Goal: Information Seeking & Learning: Learn about a topic

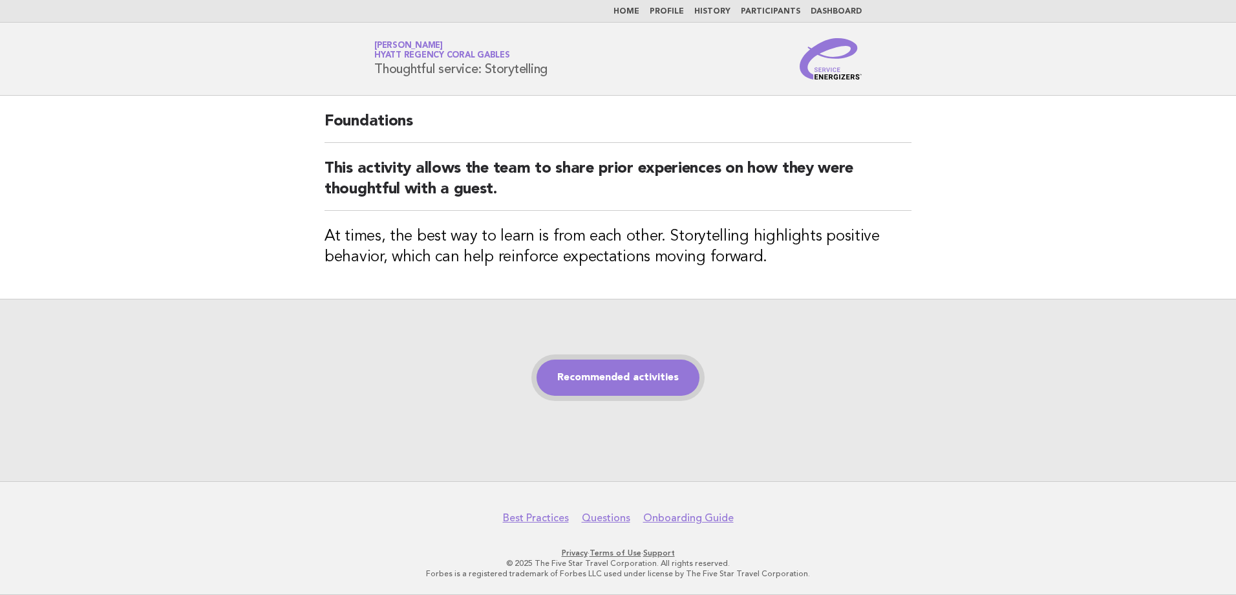
click at [624, 380] on link "Recommended activities" at bounding box center [617, 377] width 163 height 36
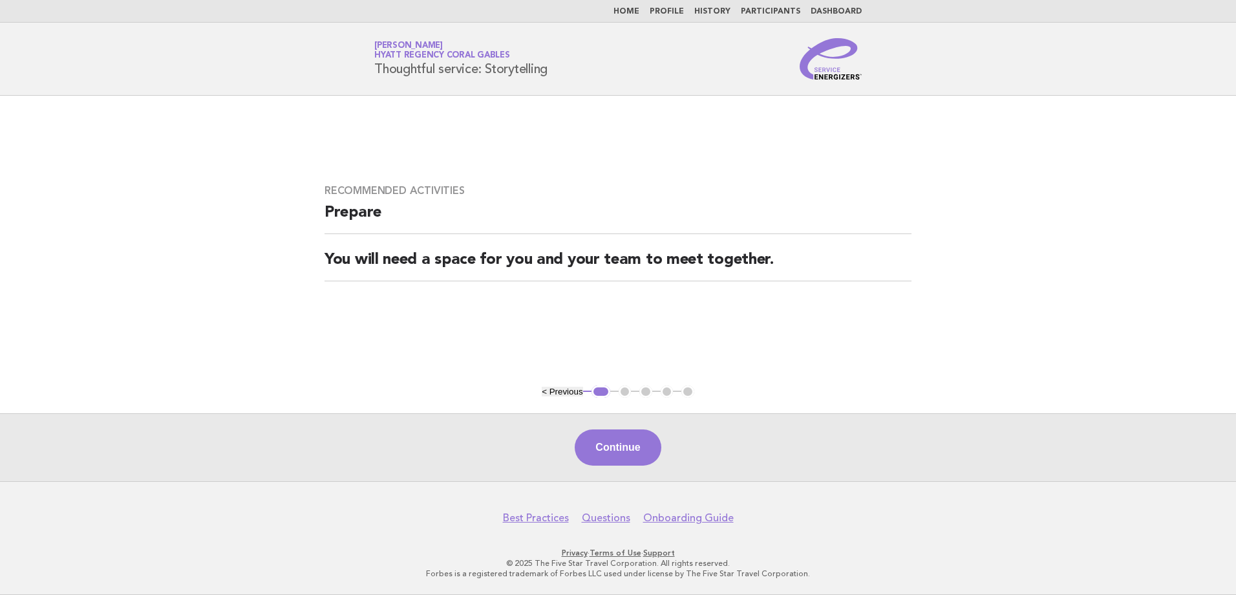
click at [610, 429] on div "Continue" at bounding box center [618, 447] width 1236 height 68
click at [601, 461] on button "Continue" at bounding box center [618, 447] width 86 height 36
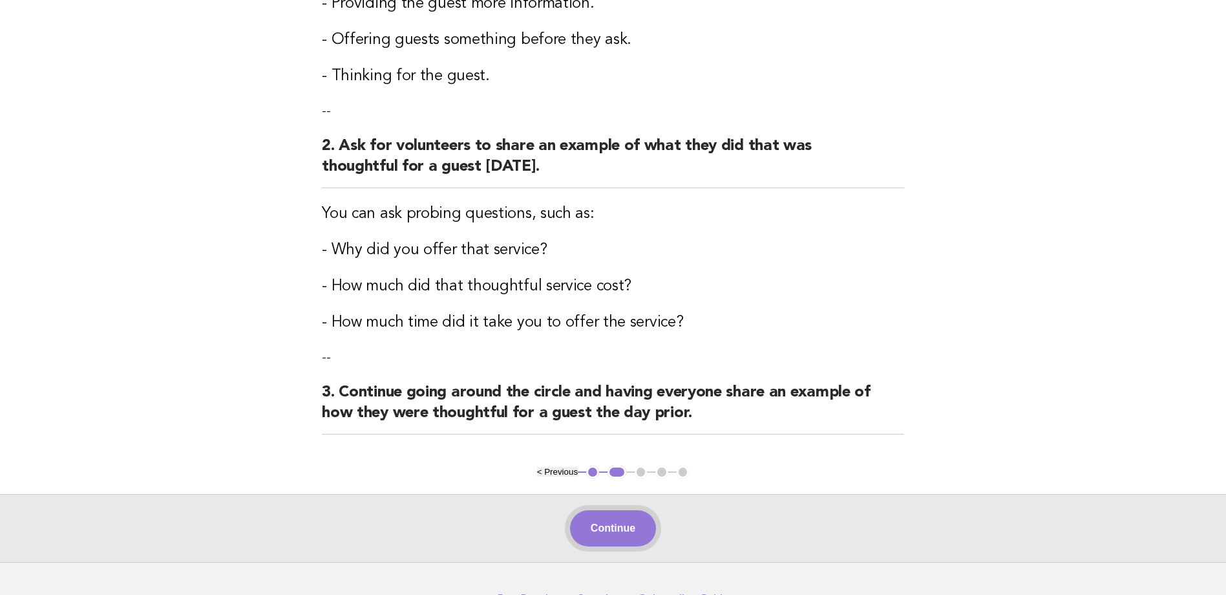
click at [617, 523] on button "Continue" at bounding box center [613, 528] width 86 height 36
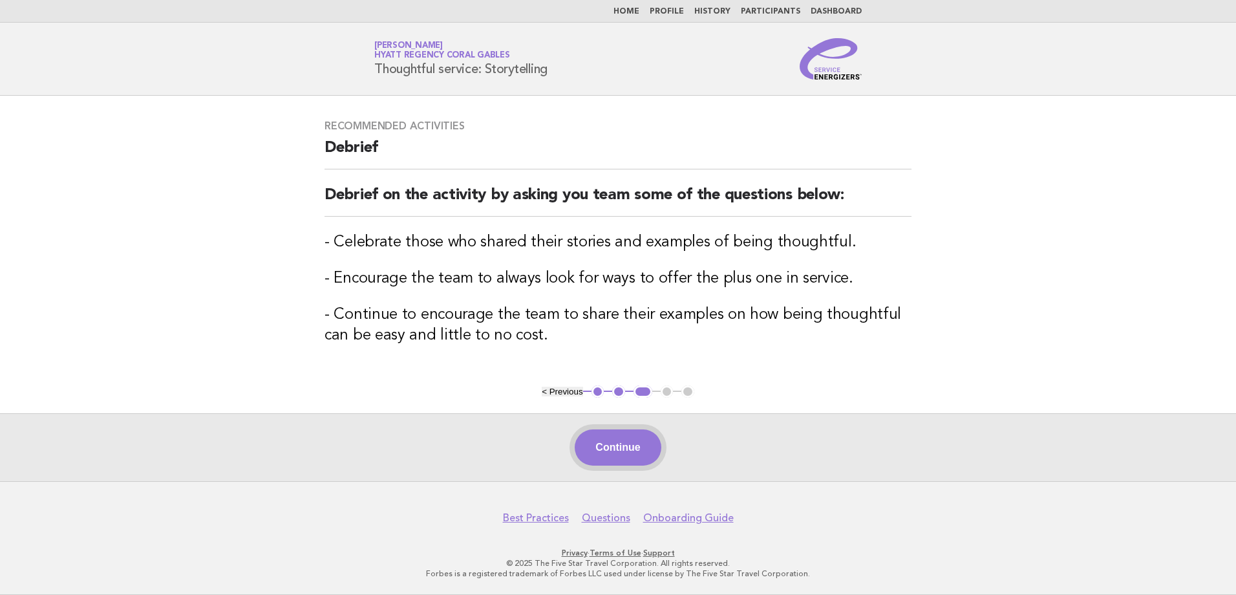
click at [606, 431] on button "Continue" at bounding box center [618, 447] width 86 height 36
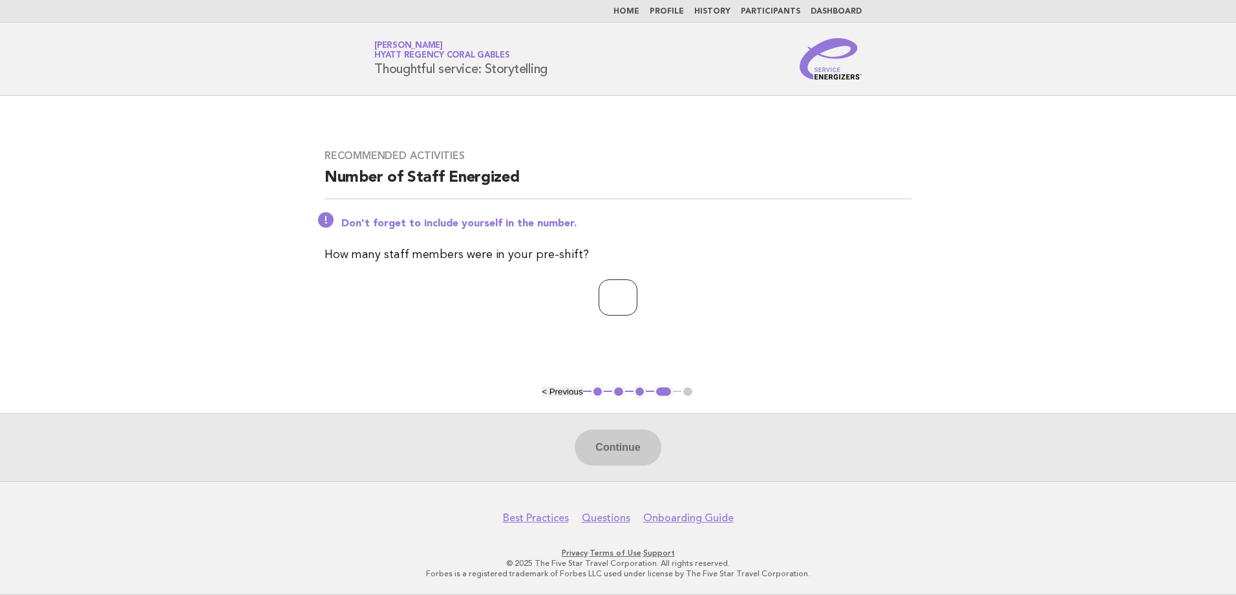
click at [634, 299] on input "number" at bounding box center [617, 297] width 39 height 36
click at [637, 291] on input "*" at bounding box center [617, 297] width 39 height 36
type input "*"
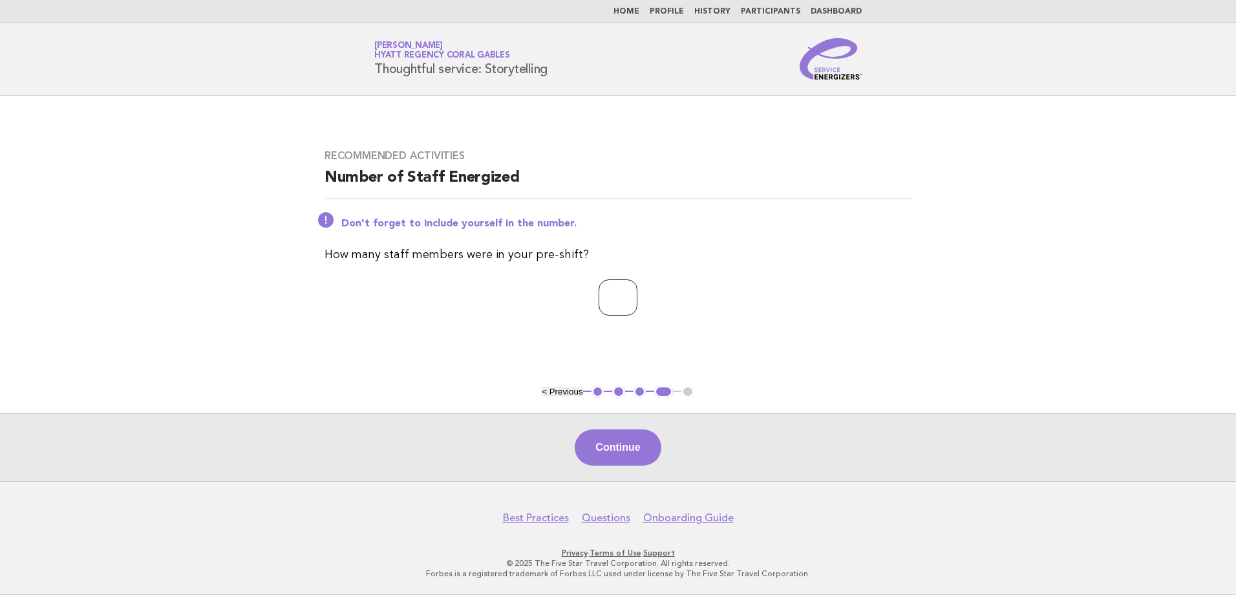
click at [637, 291] on input "*" at bounding box center [617, 297] width 39 height 36
click at [611, 434] on button "Continue" at bounding box center [618, 447] width 86 height 36
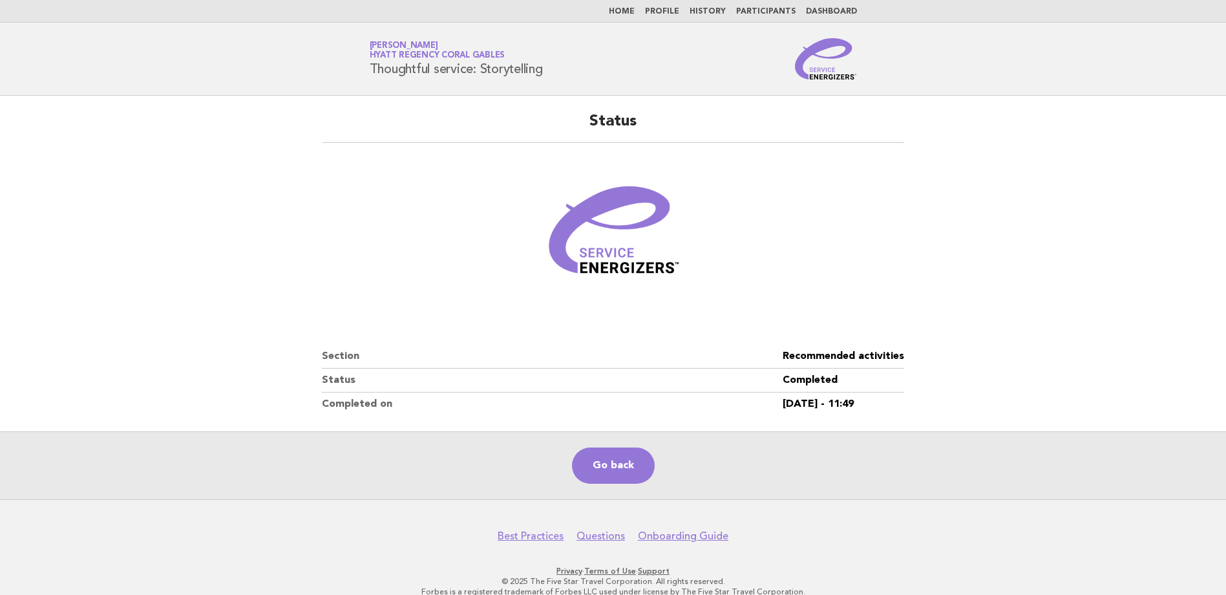
click at [626, 6] on nav "Home Profile History Participants Dashboard" at bounding box center [613, 11] width 1226 height 23
click at [633, 13] on link "Home" at bounding box center [622, 12] width 26 height 8
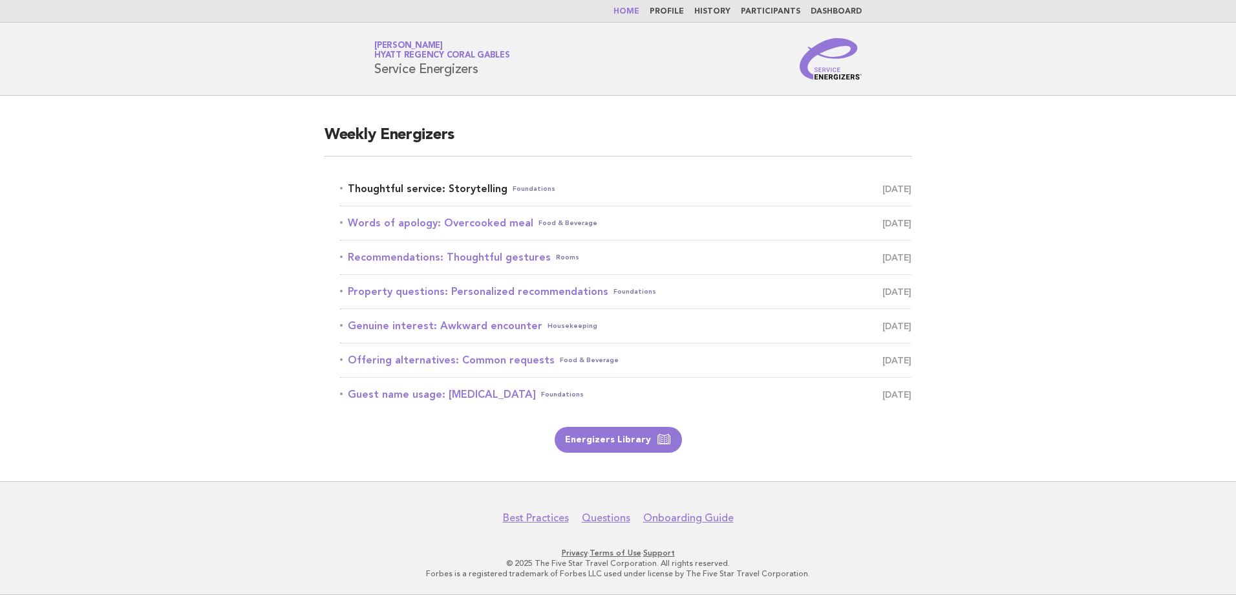
click at [478, 189] on link "Thoughtful service: Storytelling Foundations August 15" at bounding box center [625, 189] width 571 height 18
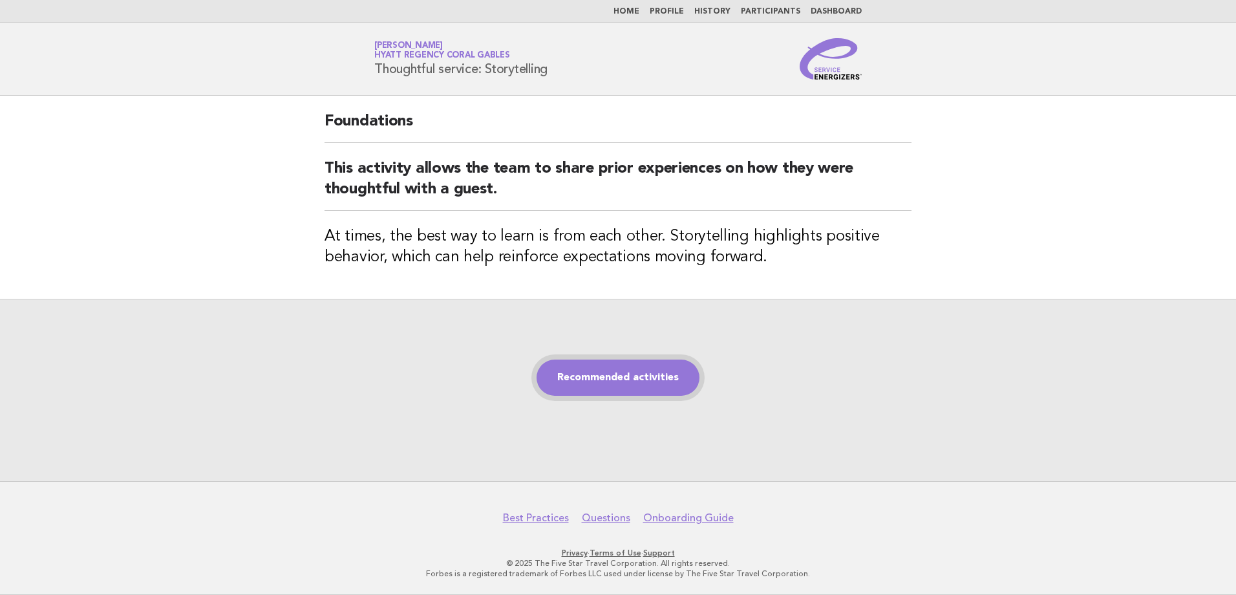
click at [631, 387] on link "Recommended activities" at bounding box center [617, 377] width 163 height 36
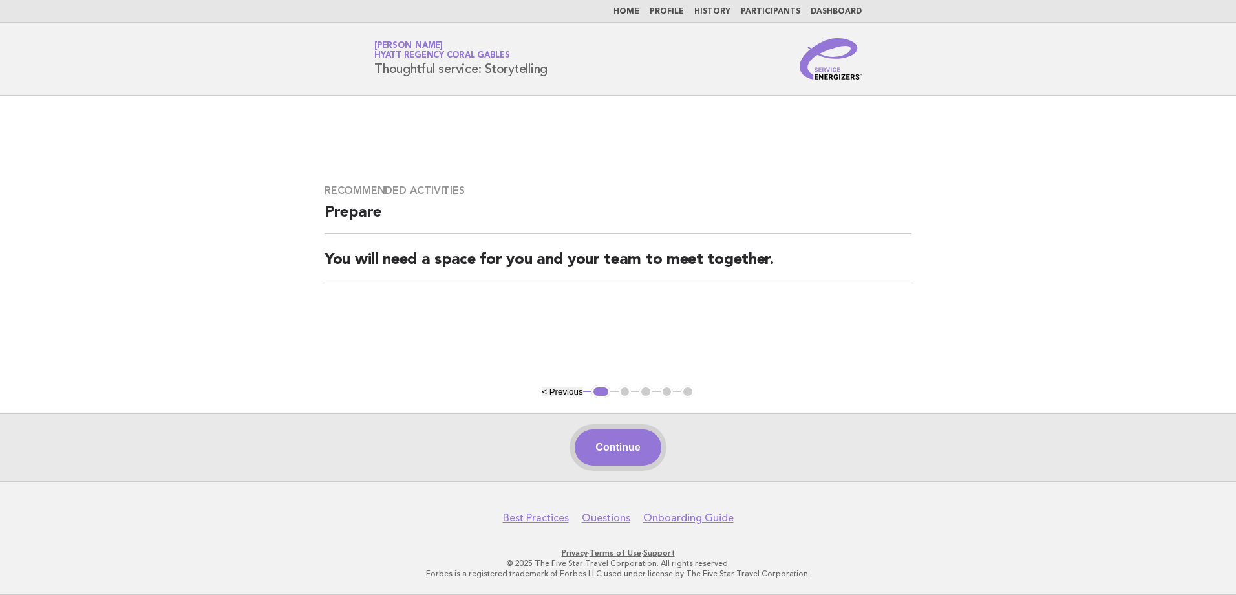
click at [615, 447] on button "Continue" at bounding box center [618, 447] width 86 height 36
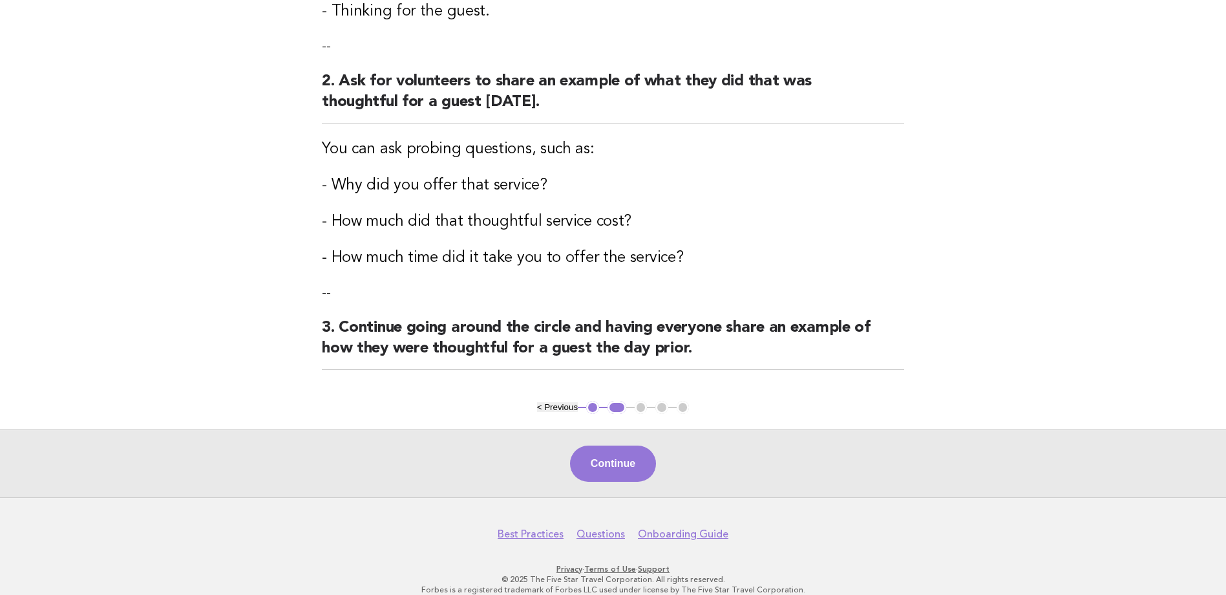
click at [612, 459] on button "Continue" at bounding box center [613, 463] width 86 height 36
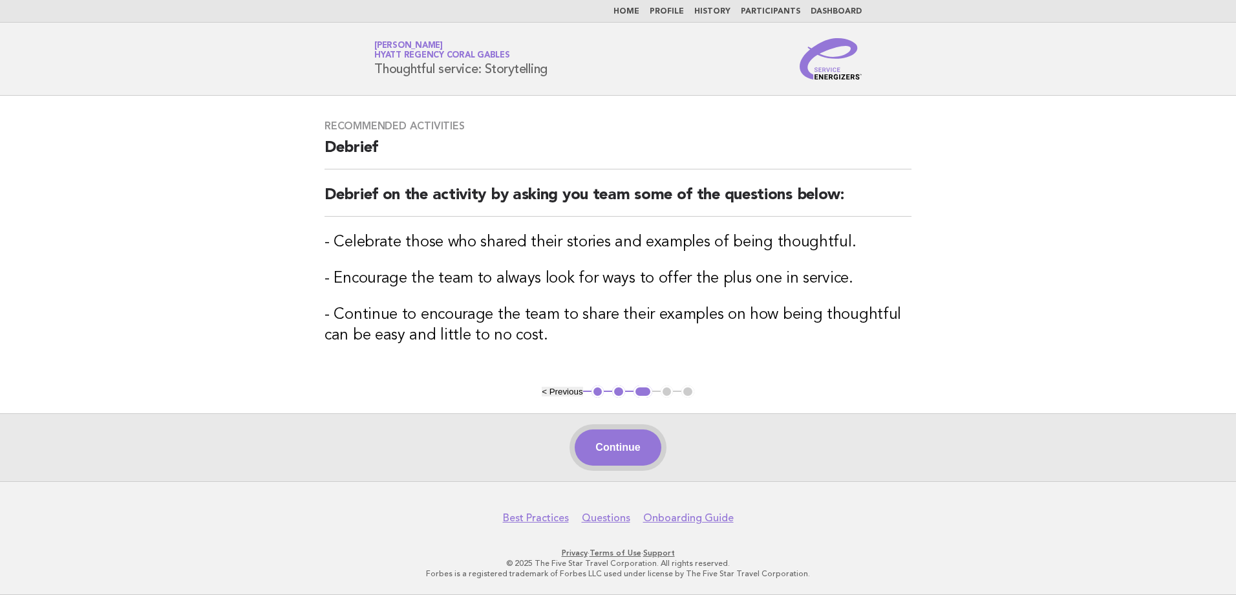
click at [613, 439] on button "Continue" at bounding box center [618, 447] width 86 height 36
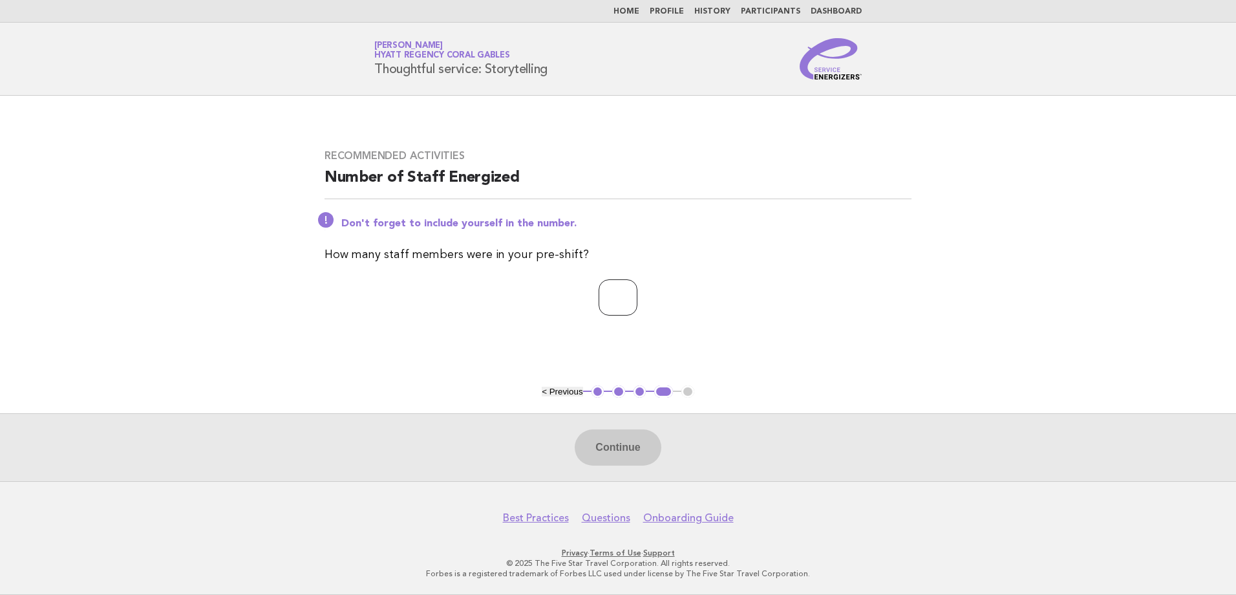
click at [637, 288] on input "number" at bounding box center [617, 297] width 39 height 36
click at [637, 299] on input "*" at bounding box center [617, 297] width 39 height 36
click at [637, 297] on input "*" at bounding box center [617, 297] width 39 height 36
click at [637, 291] on input "*" at bounding box center [617, 297] width 39 height 36
type input "*"
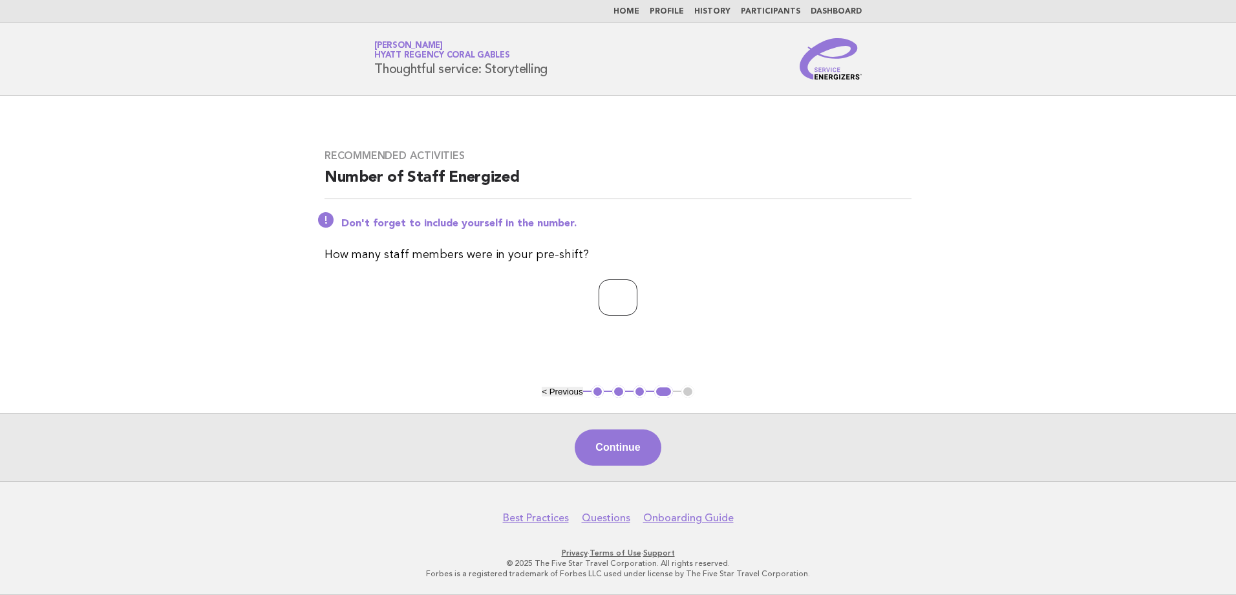
click at [637, 291] on input "*" at bounding box center [617, 297] width 39 height 36
click at [626, 438] on button "Continue" at bounding box center [618, 447] width 86 height 36
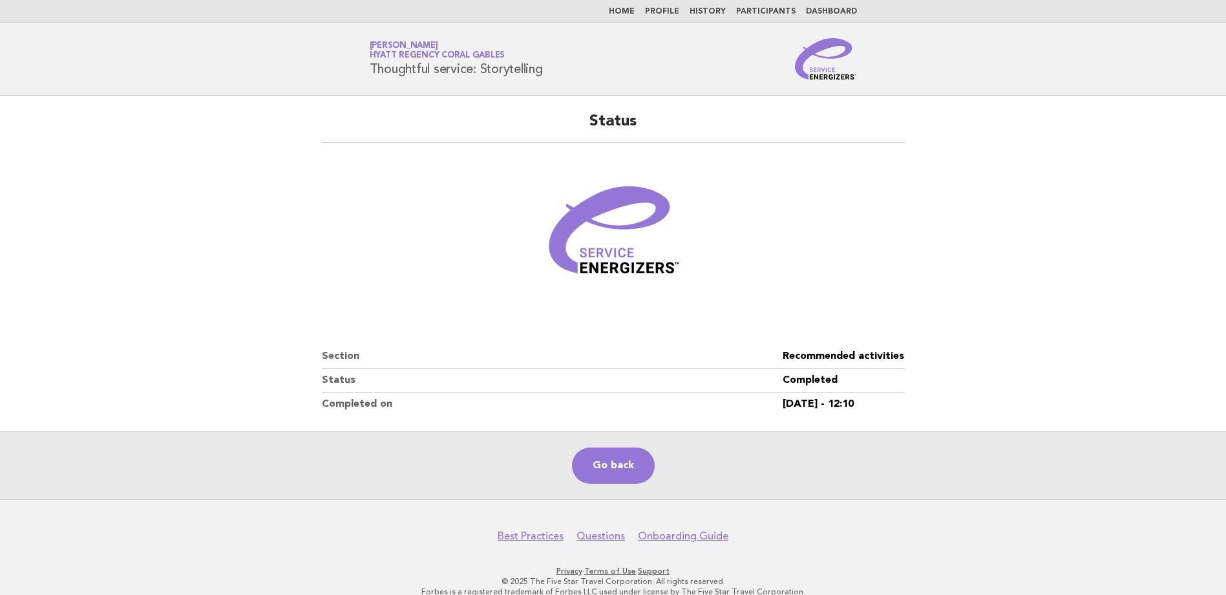
click at [635, 10] on link "Home" at bounding box center [622, 12] width 26 height 8
click at [635, 12] on link "Home" at bounding box center [622, 12] width 26 height 8
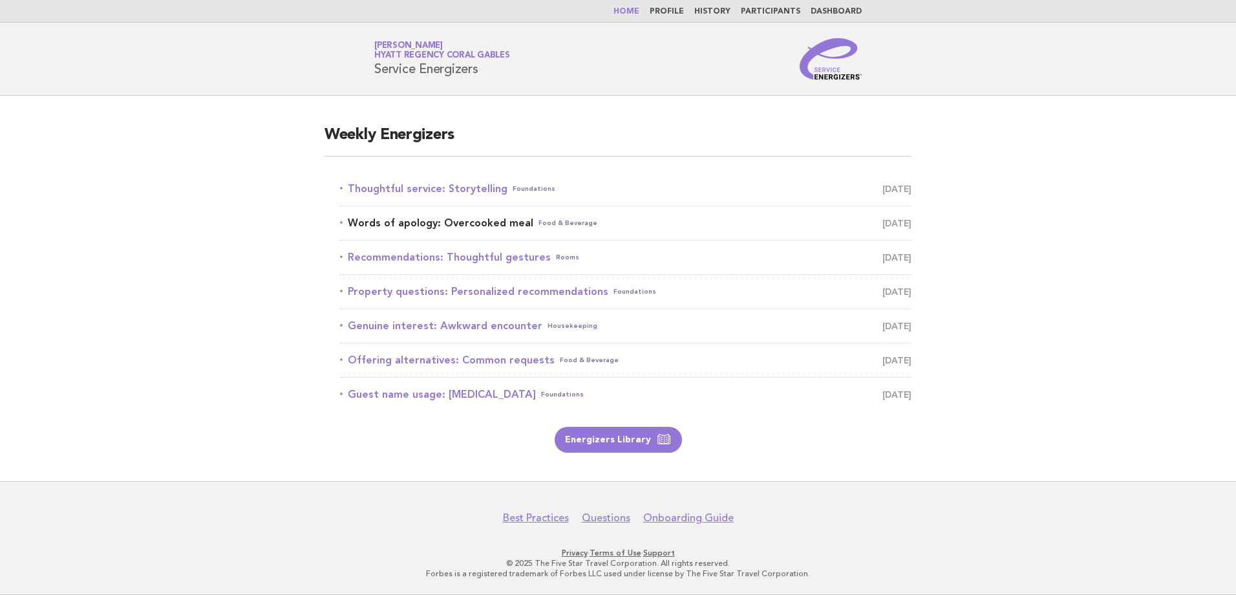
drag, startPoint x: 511, startPoint y: 225, endPoint x: 529, endPoint y: 220, distance: 19.4
click at [511, 226] on link "Words of apology: Overcooked meal Food & Beverage August 16" at bounding box center [625, 223] width 571 height 18
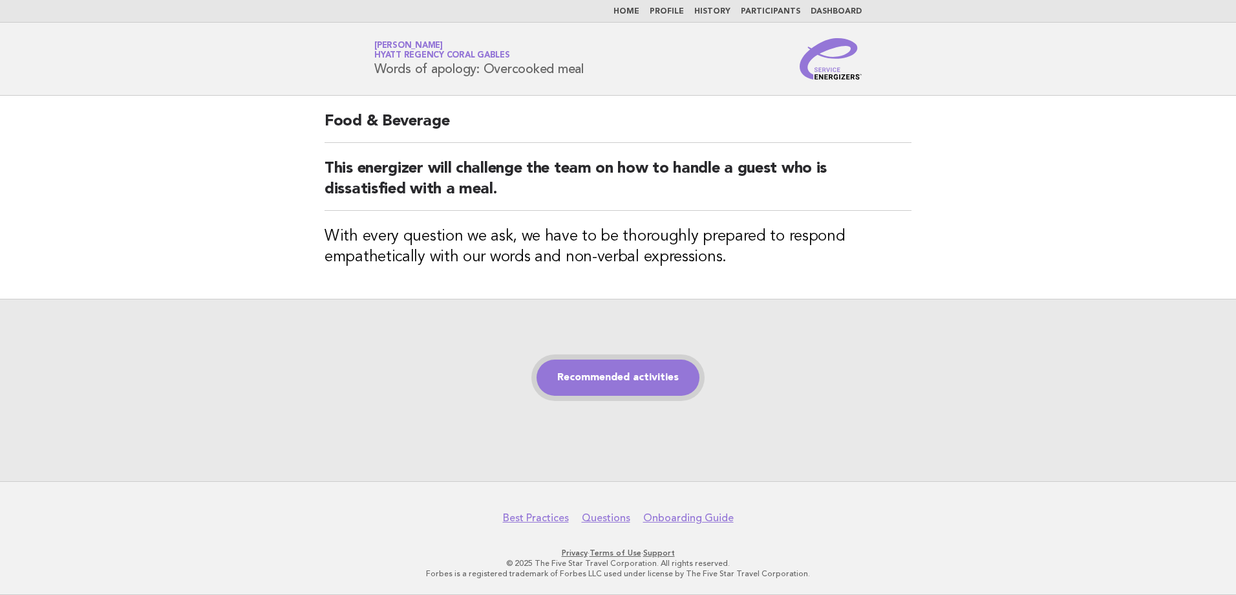
click at [635, 382] on link "Recommended activities" at bounding box center [617, 377] width 163 height 36
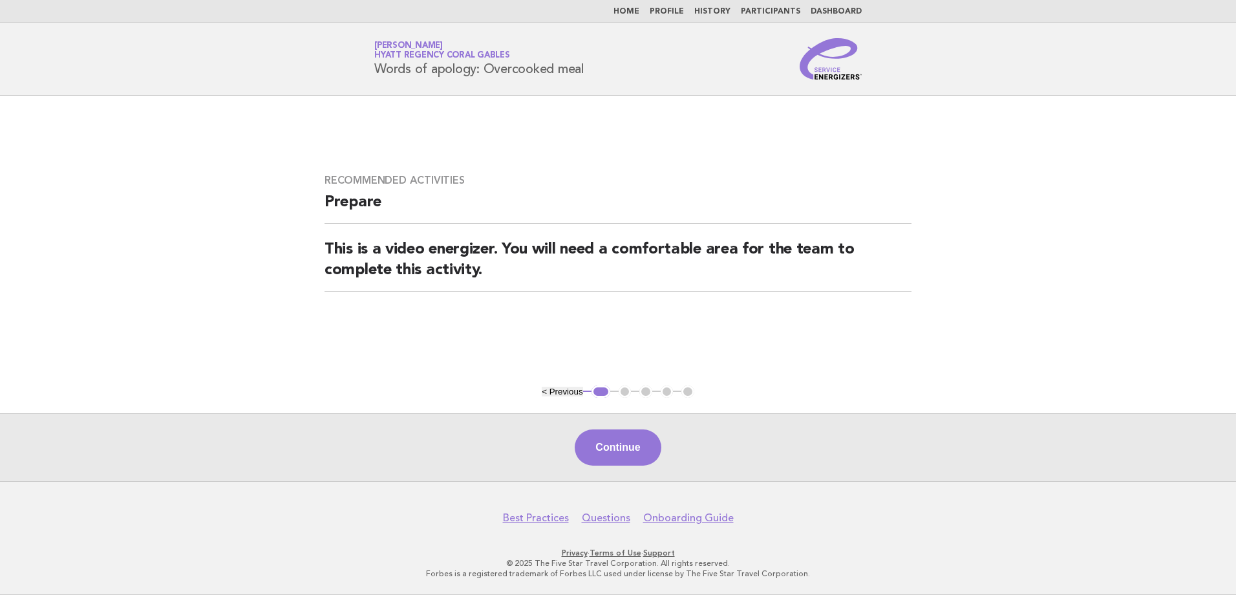
click at [586, 454] on button "Continue" at bounding box center [618, 447] width 86 height 36
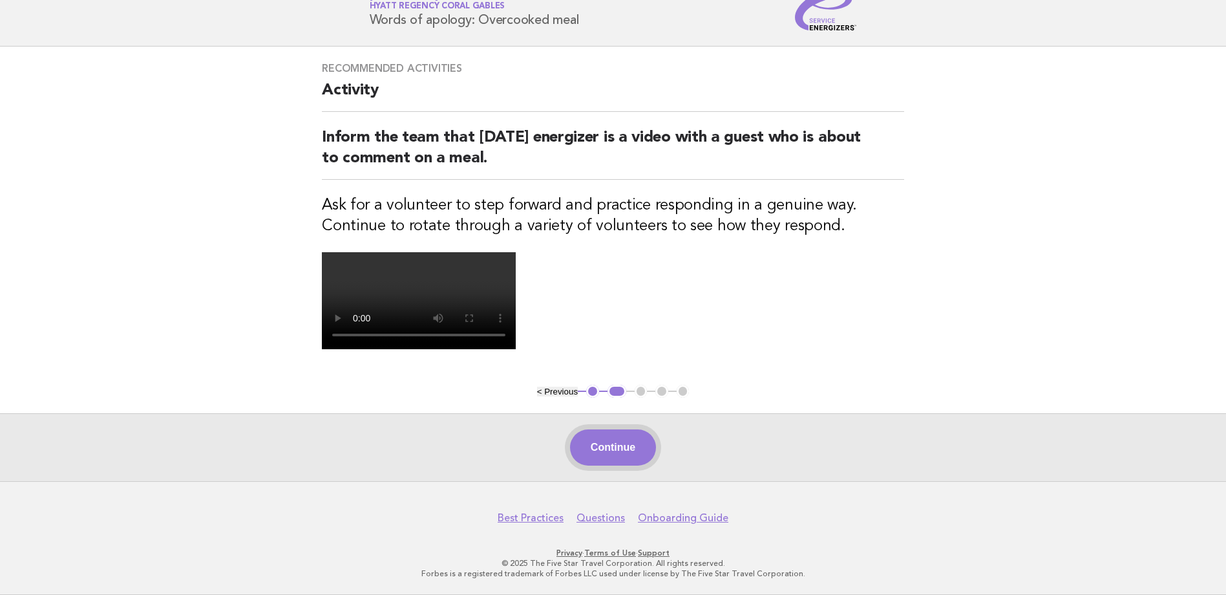
click at [648, 452] on button "Continue" at bounding box center [613, 447] width 86 height 36
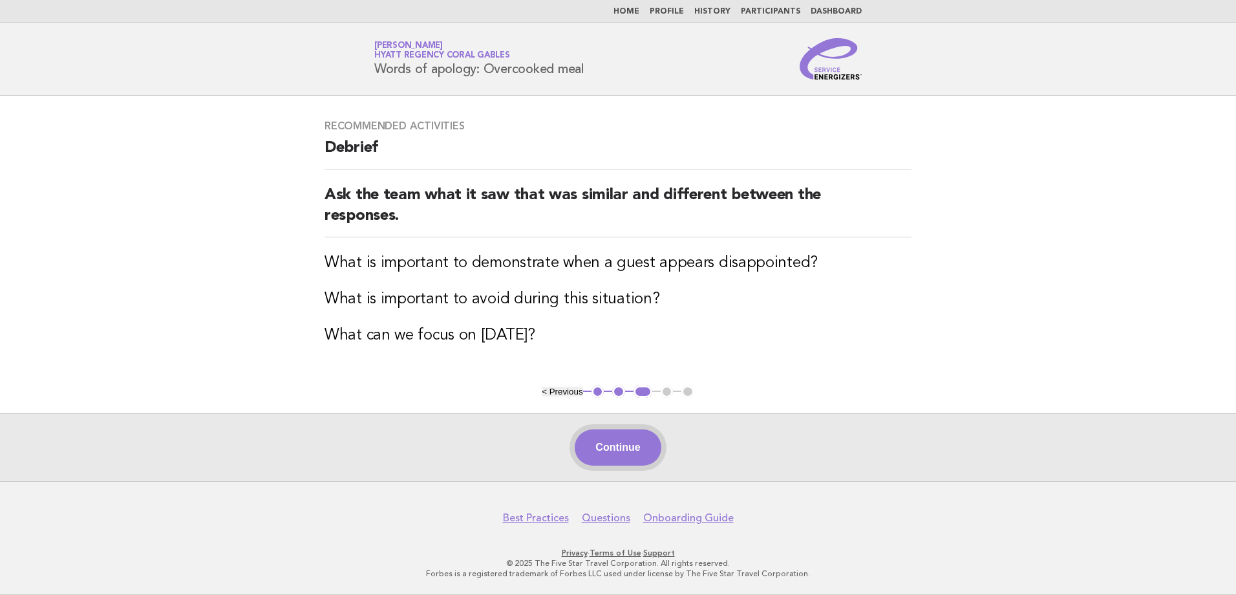
click at [652, 452] on button "Continue" at bounding box center [618, 447] width 86 height 36
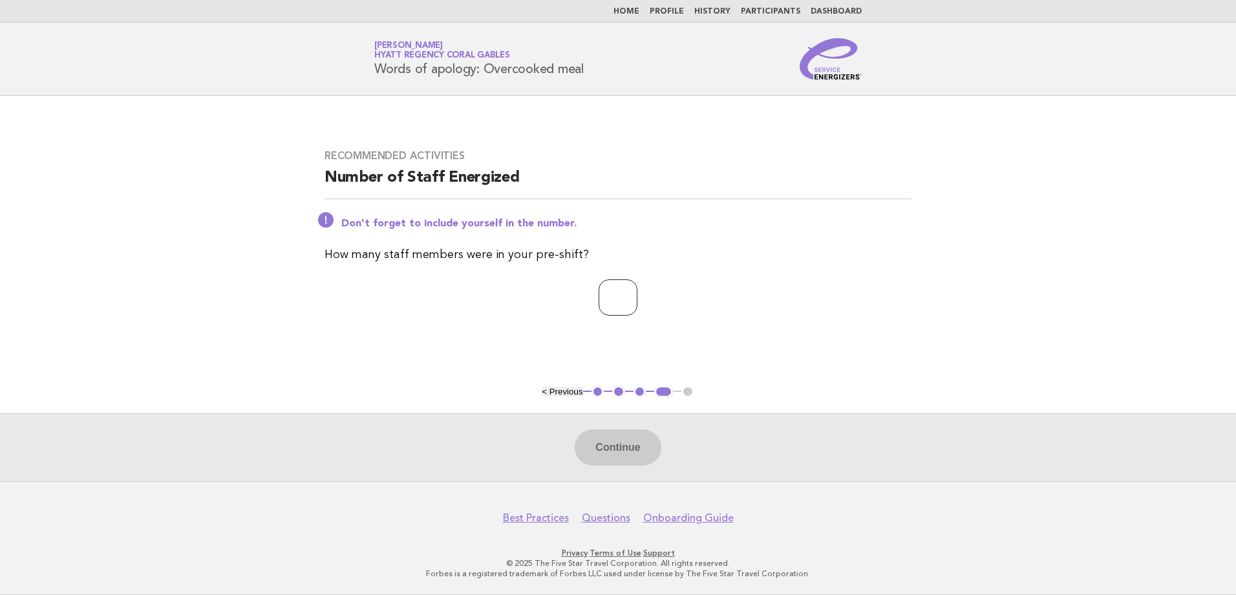
click at [637, 295] on input "*" at bounding box center [617, 297] width 39 height 36
type input "*"
click at [637, 295] on input "*" at bounding box center [617, 297] width 39 height 36
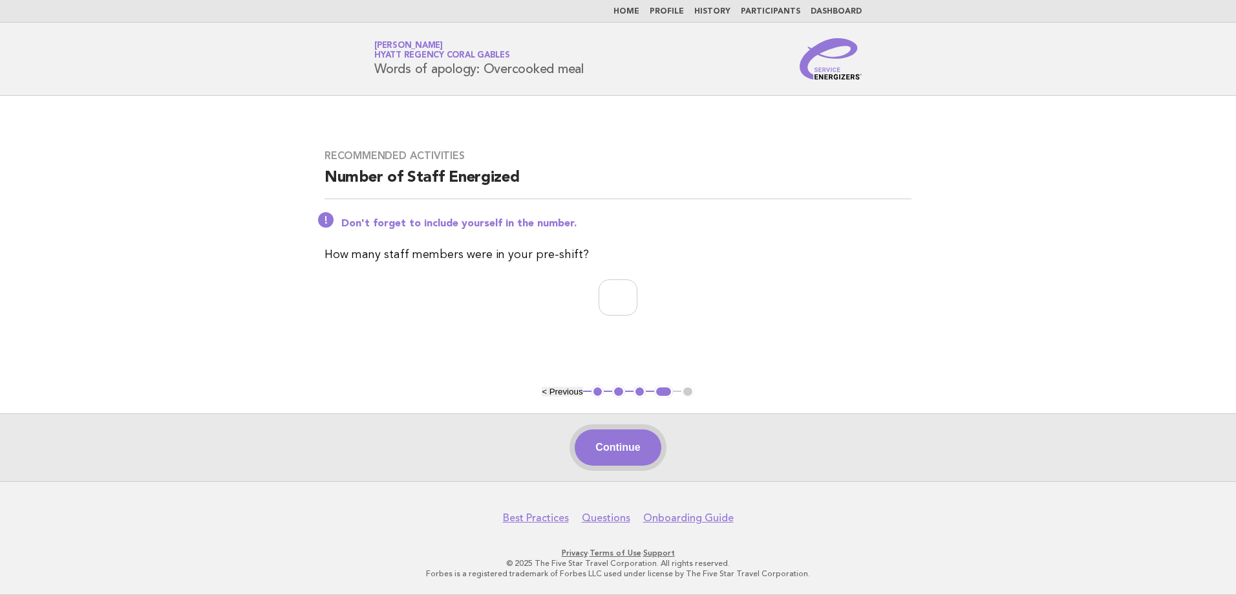
click at [625, 461] on button "Continue" at bounding box center [618, 447] width 86 height 36
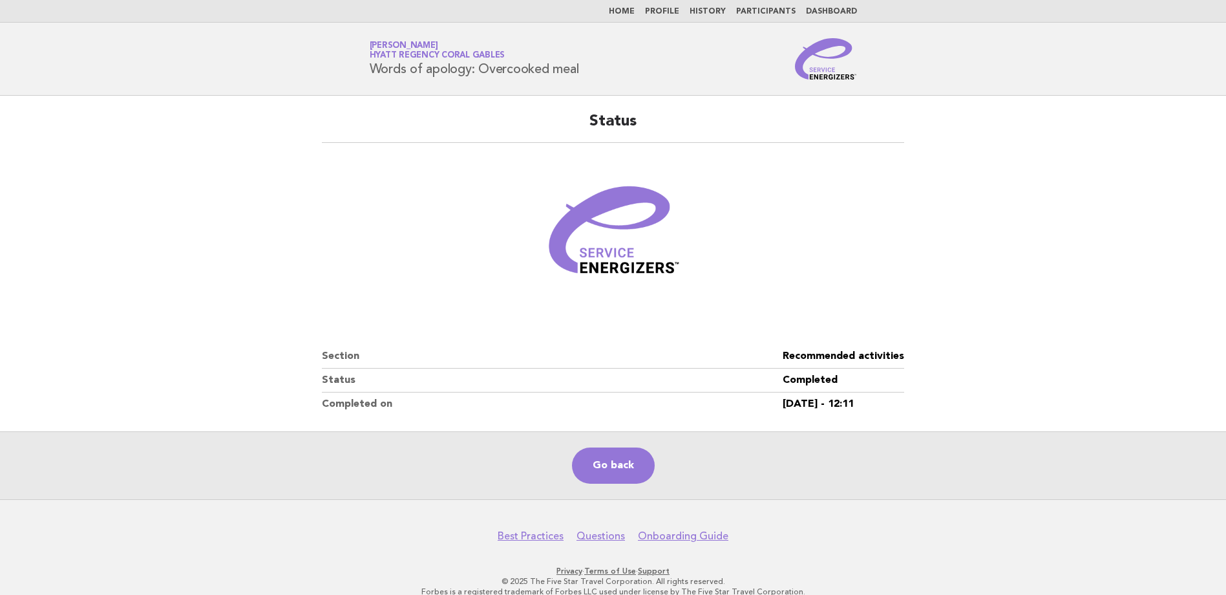
click at [634, 9] on link "Home" at bounding box center [622, 12] width 26 height 8
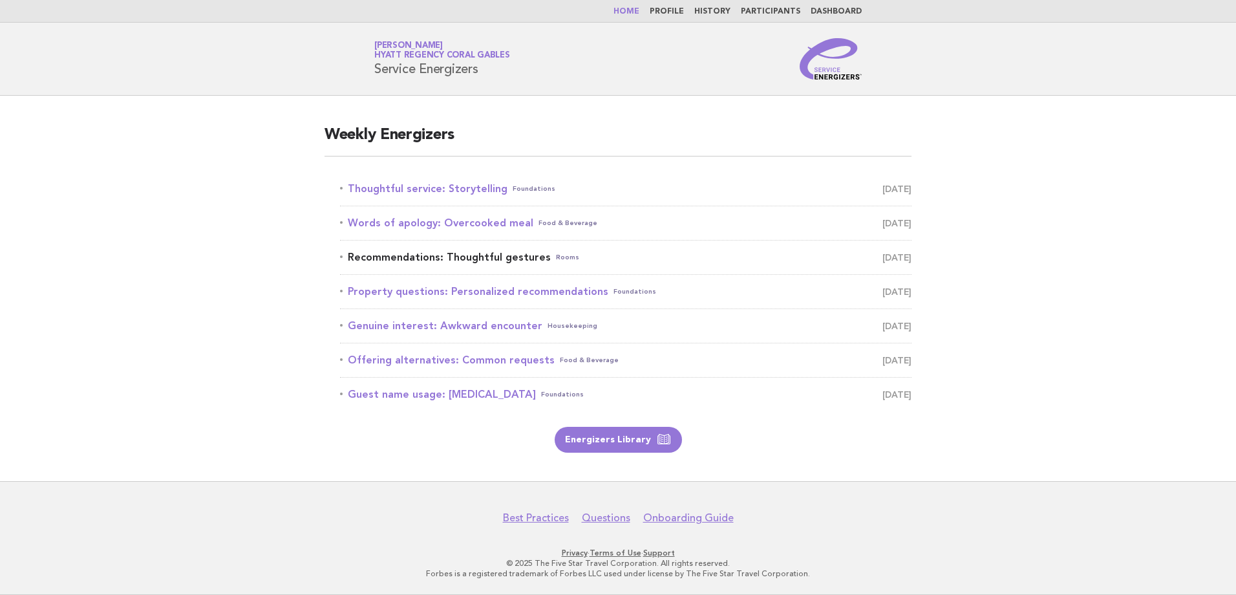
click at [492, 252] on link "Recommendations: Thoughtful gestures Rooms August 17" at bounding box center [625, 257] width 571 height 18
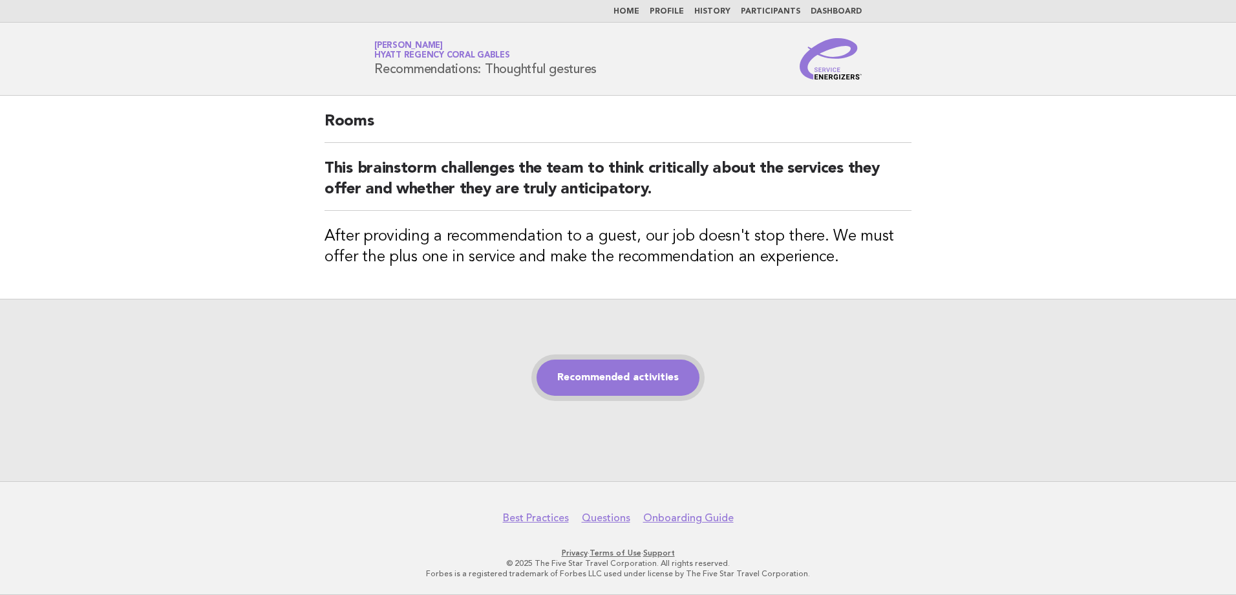
click at [657, 381] on link "Recommended activities" at bounding box center [617, 377] width 163 height 36
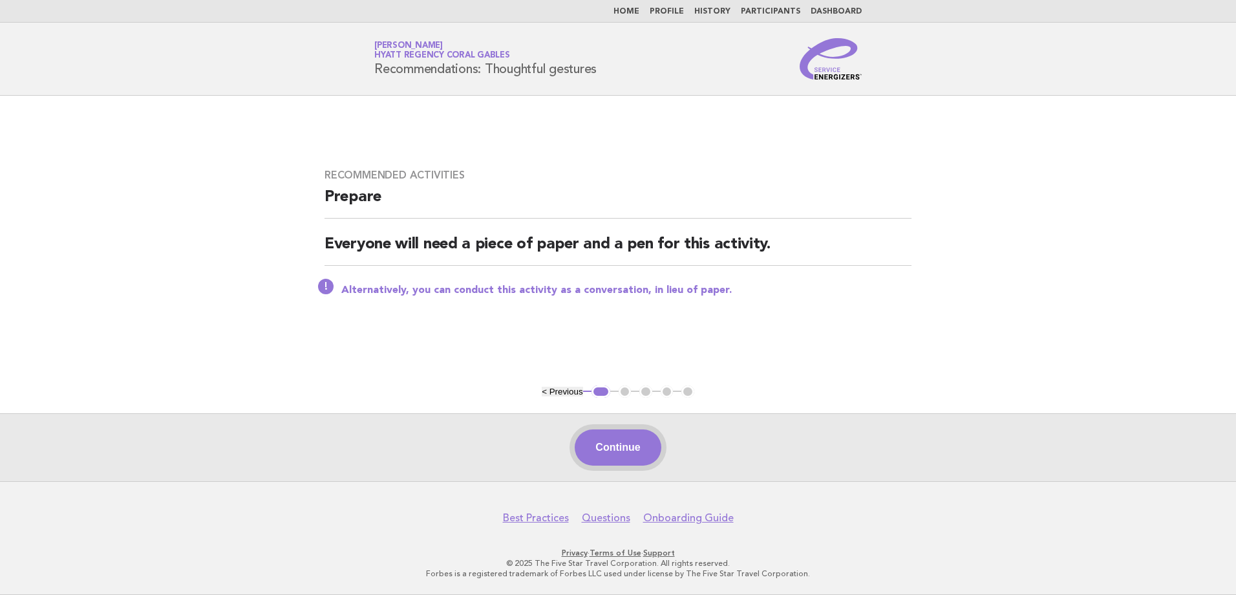
click at [639, 456] on button "Continue" at bounding box center [618, 447] width 86 height 36
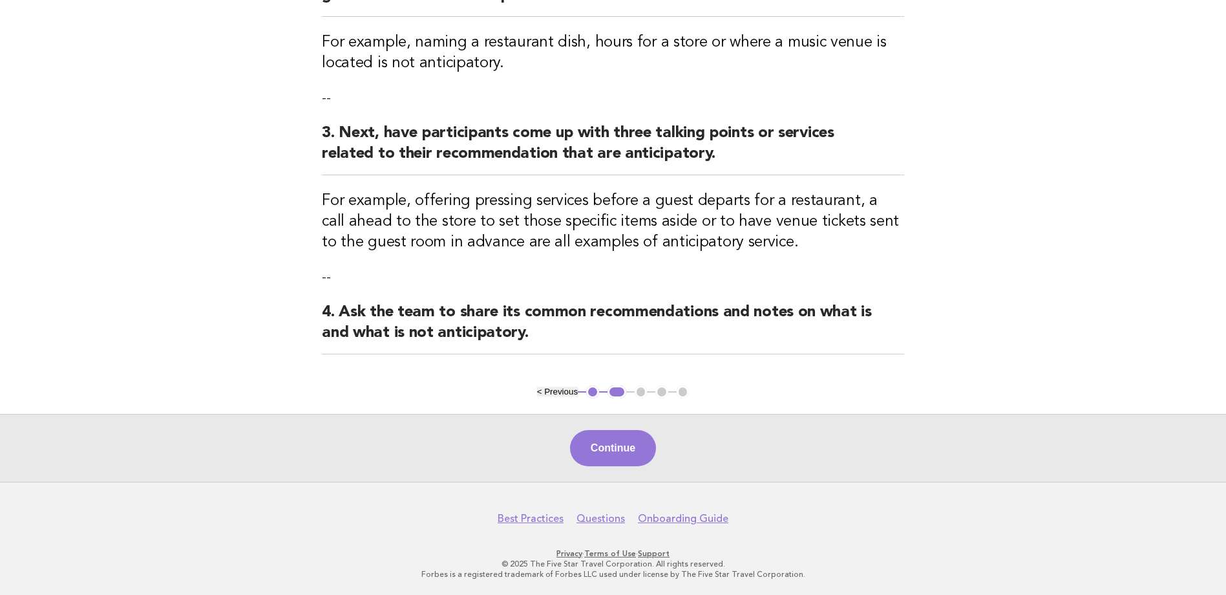
drag, startPoint x: 602, startPoint y: 455, endPoint x: 715, endPoint y: 456, distance: 113.1
click at [602, 456] on button "Continue" at bounding box center [613, 448] width 86 height 36
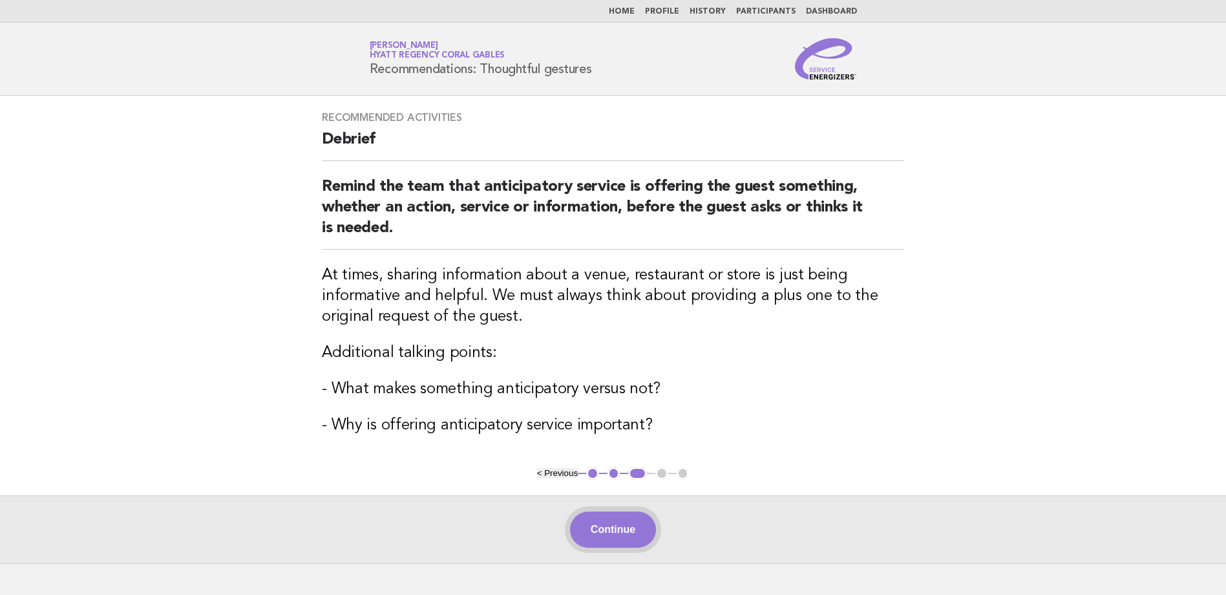
click at [607, 537] on button "Continue" at bounding box center [613, 529] width 86 height 36
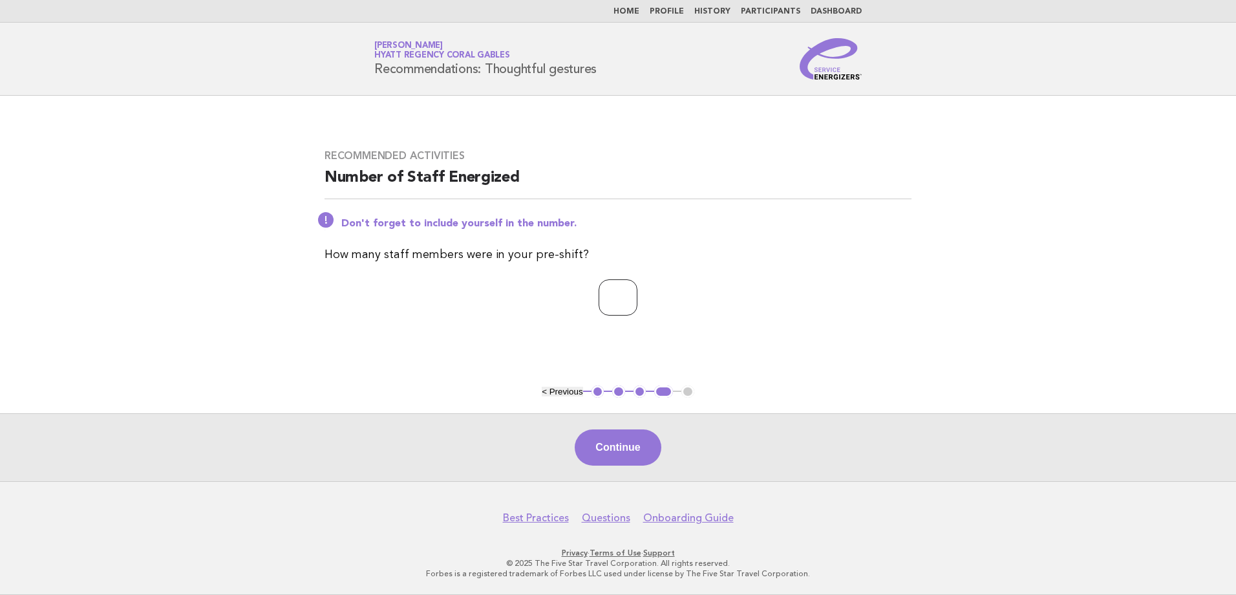
click at [637, 295] on input "*" at bounding box center [617, 297] width 39 height 36
type input "*"
click at [637, 295] on input "*" at bounding box center [617, 297] width 39 height 36
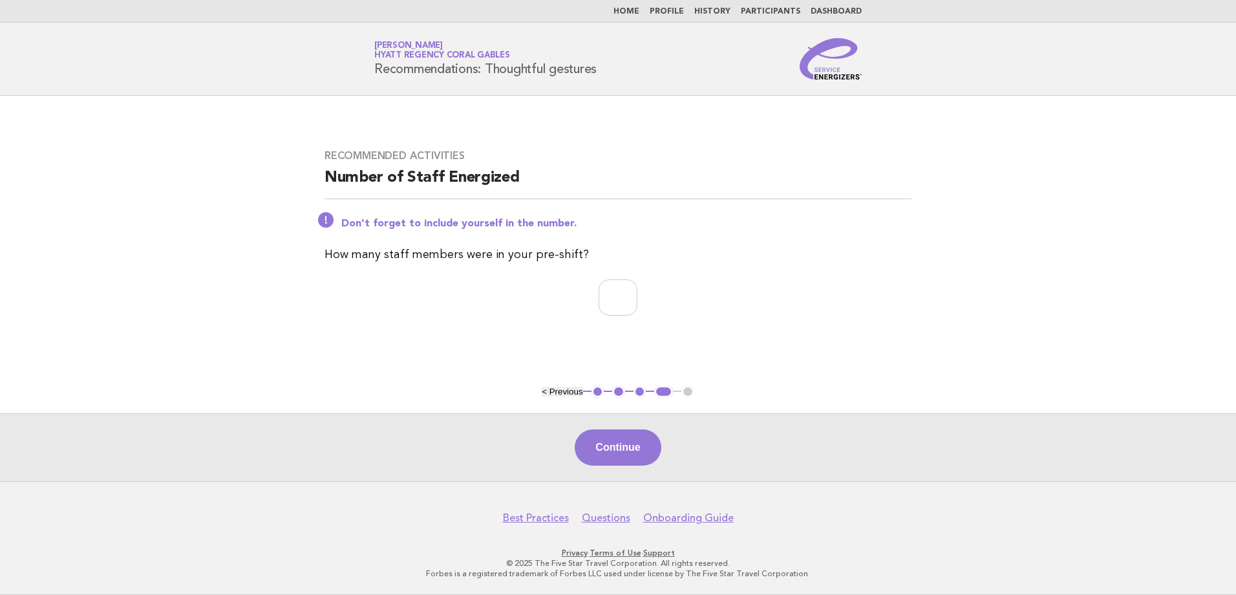
click at [631, 443] on button "Continue" at bounding box center [618, 447] width 86 height 36
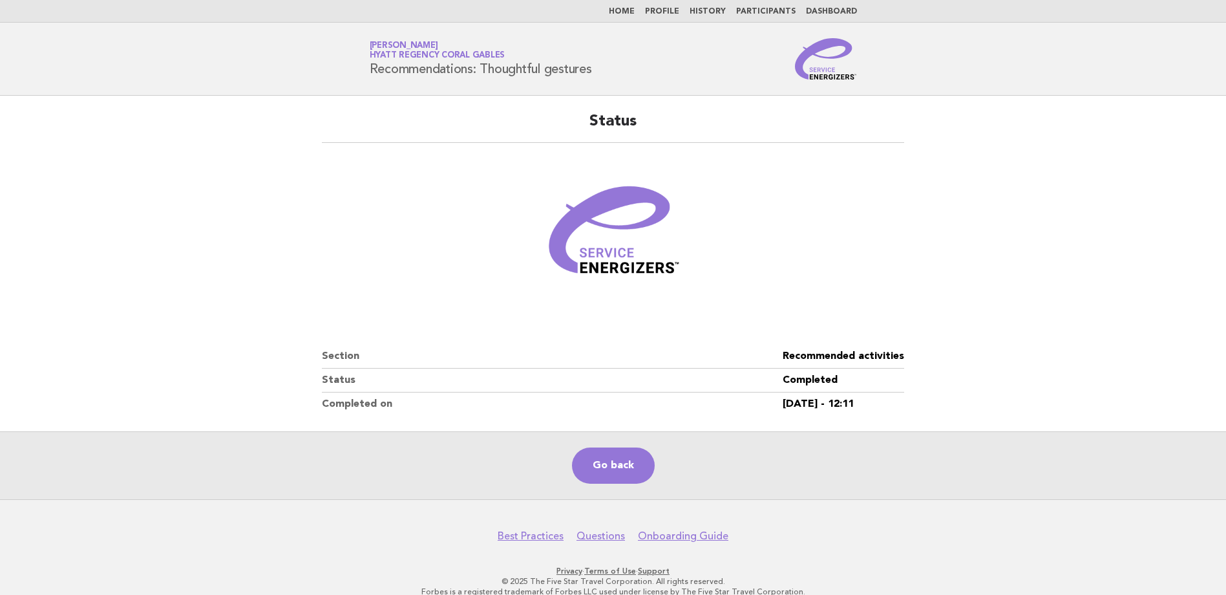
click at [631, 14] on link "Home" at bounding box center [622, 12] width 26 height 8
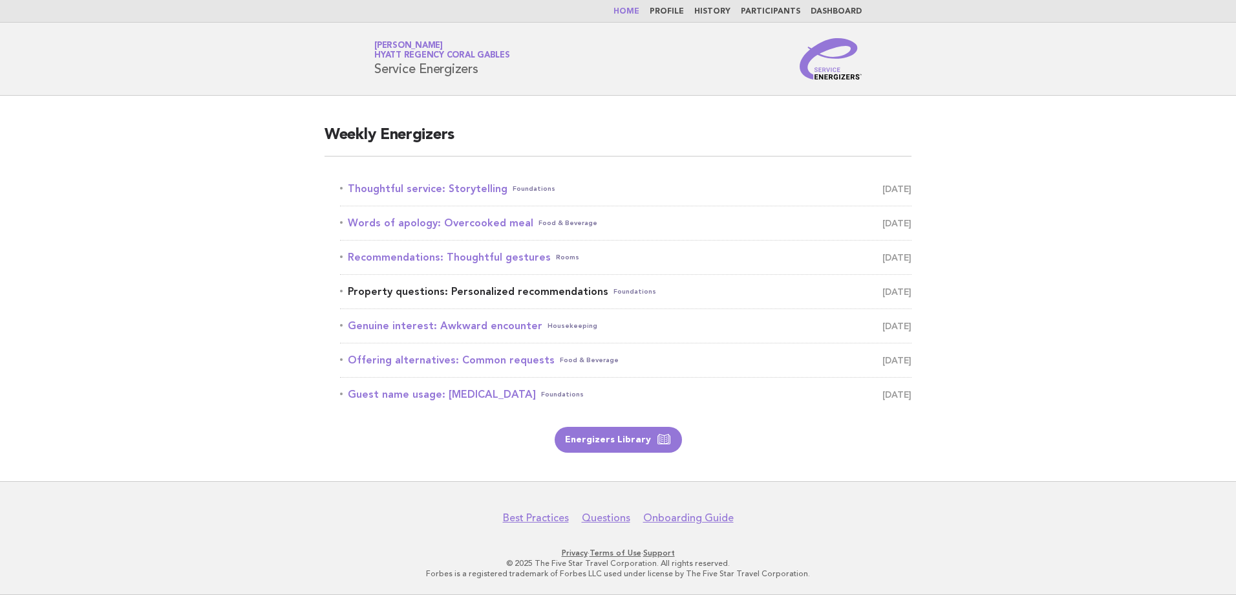
click at [528, 297] on link "Property questions: Personalized recommendations Foundations August 18" at bounding box center [625, 291] width 571 height 18
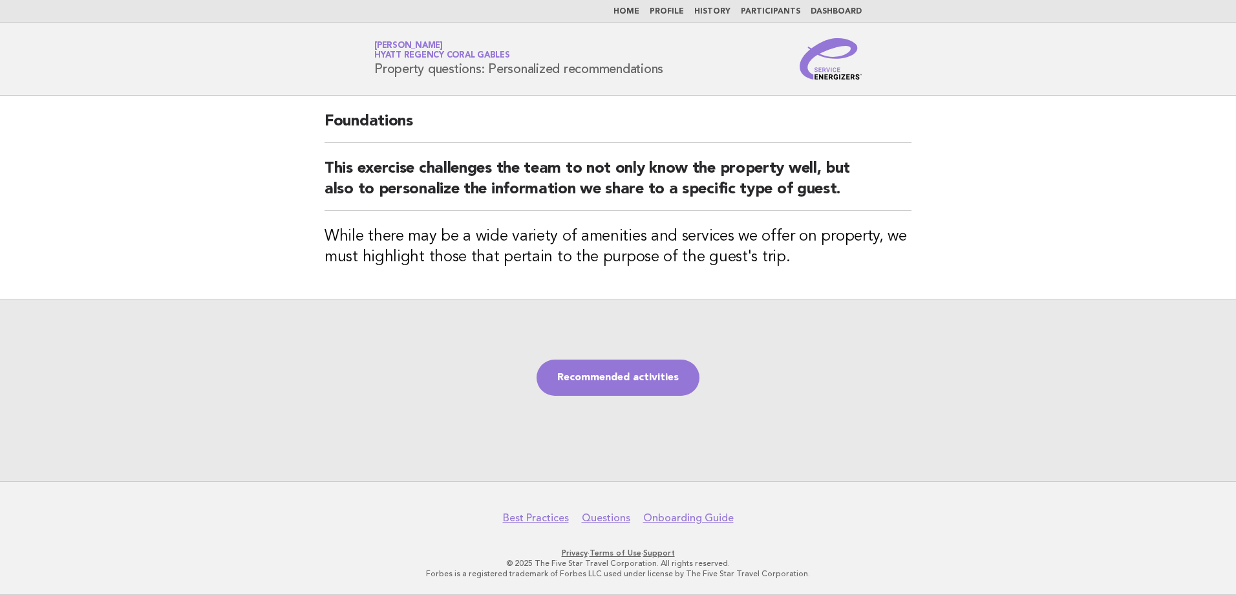
click at [642, 354] on div "Recommended activities" at bounding box center [618, 390] width 1236 height 182
click at [640, 367] on link "Recommended activities" at bounding box center [617, 377] width 163 height 36
click at [628, 387] on link "Recommended activities" at bounding box center [617, 377] width 163 height 36
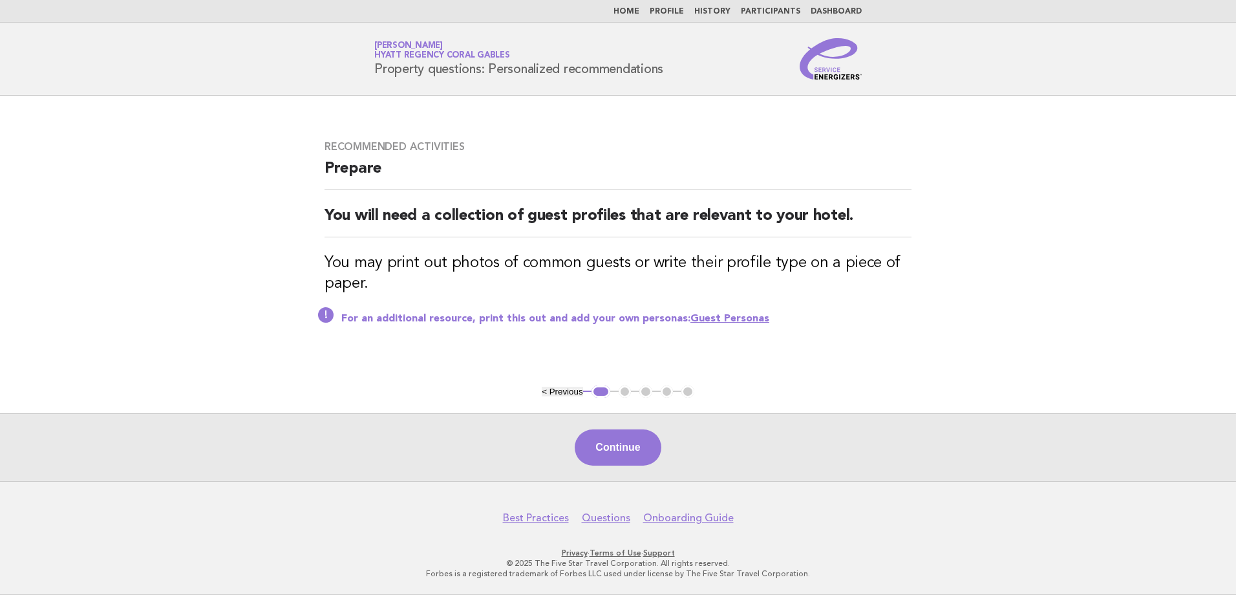
drag, startPoint x: 110, startPoint y: 205, endPoint x: 130, endPoint y: 207, distance: 20.1
click at [110, 205] on main "Recommended activities Prepare You will need a collection of guest profiles tha…" at bounding box center [618, 288] width 1236 height 385
click at [620, 443] on button "Continue" at bounding box center [618, 447] width 86 height 36
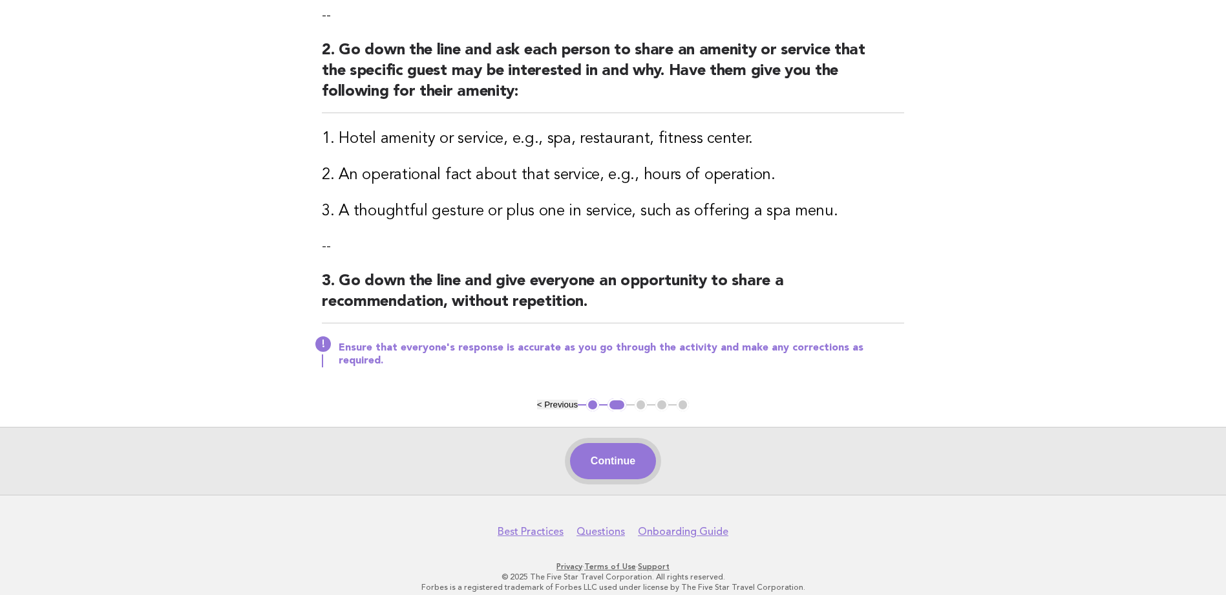
click at [615, 457] on button "Continue" at bounding box center [613, 461] width 86 height 36
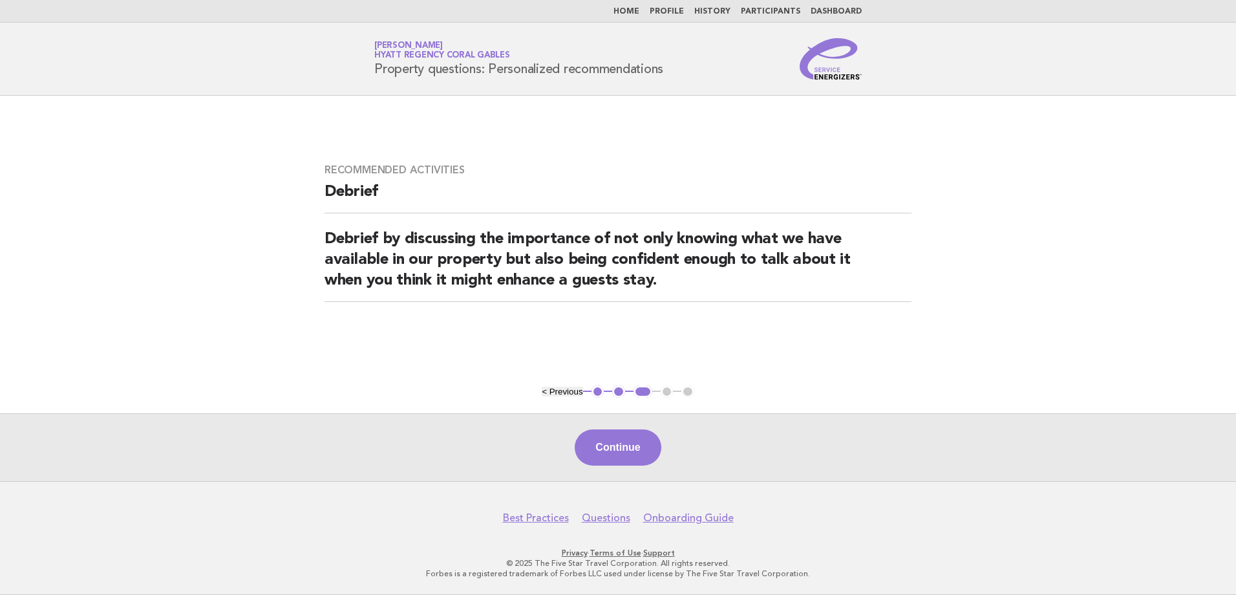
drag, startPoint x: 617, startPoint y: 454, endPoint x: 742, endPoint y: 465, distance: 125.8
click at [617, 454] on button "Continue" at bounding box center [618, 447] width 86 height 36
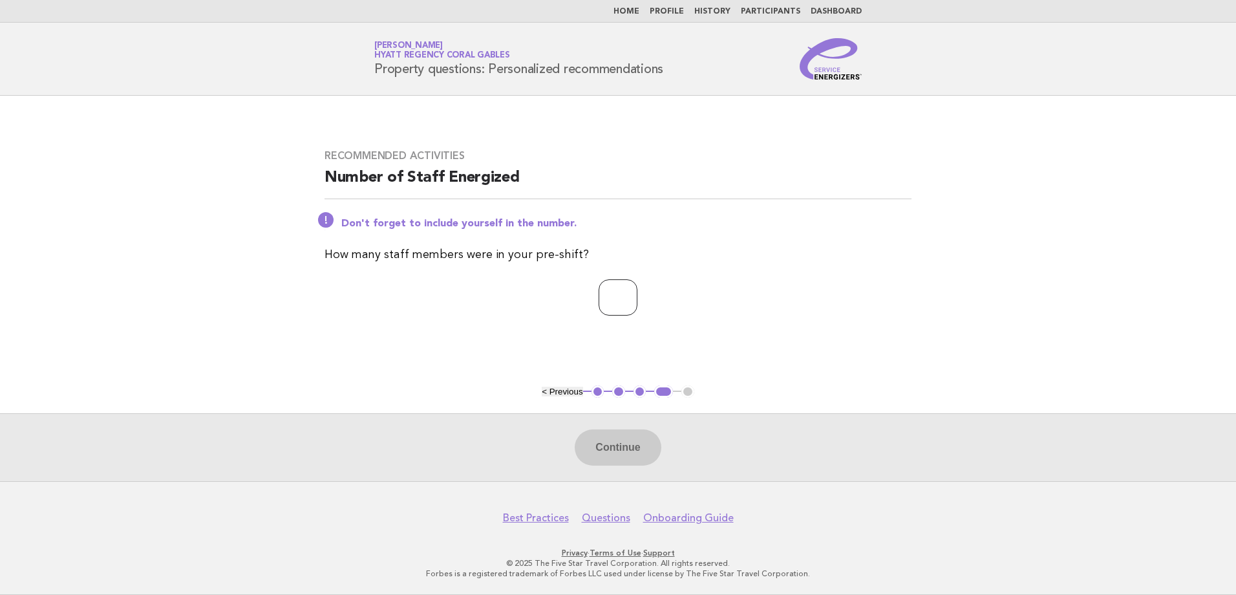
click at [637, 295] on input "*" at bounding box center [617, 297] width 39 height 36
type input "*"
click at [637, 295] on input "*" at bounding box center [617, 297] width 39 height 36
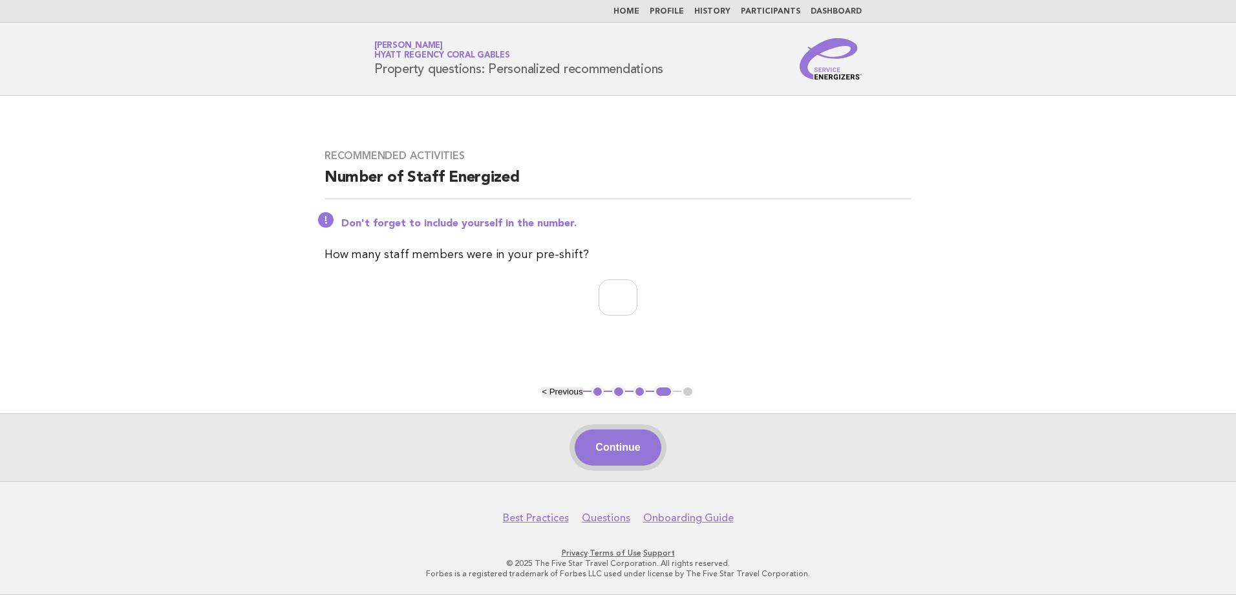
click at [602, 474] on div "Continue" at bounding box center [618, 447] width 1236 height 68
click at [617, 442] on button "Continue" at bounding box center [618, 447] width 86 height 36
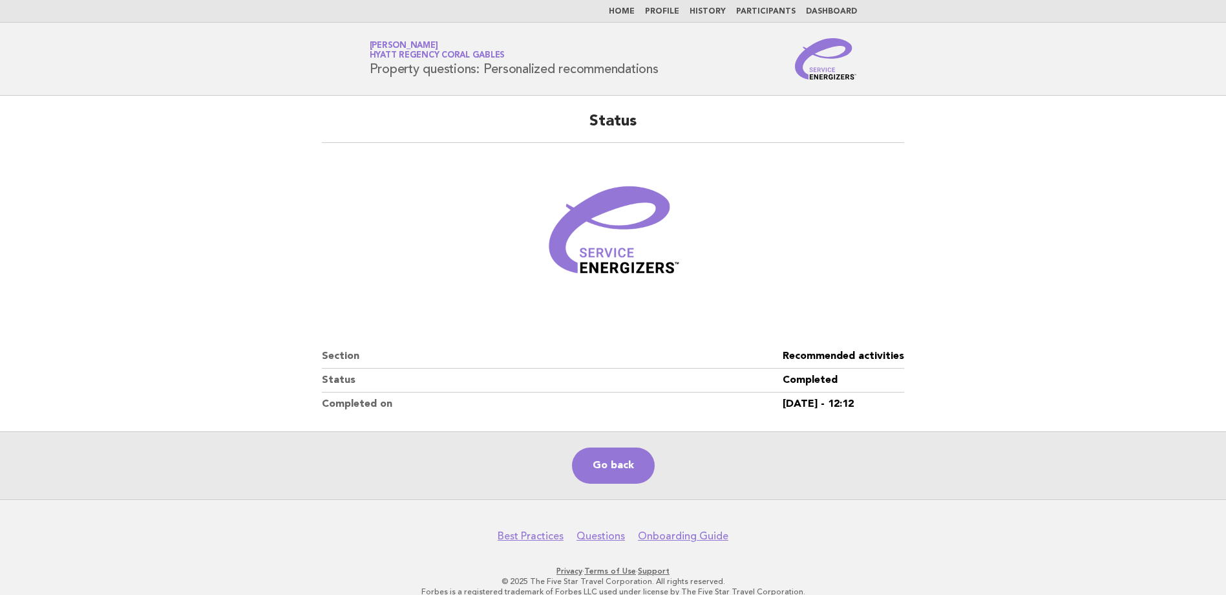
click at [635, 12] on link "Home" at bounding box center [622, 12] width 26 height 8
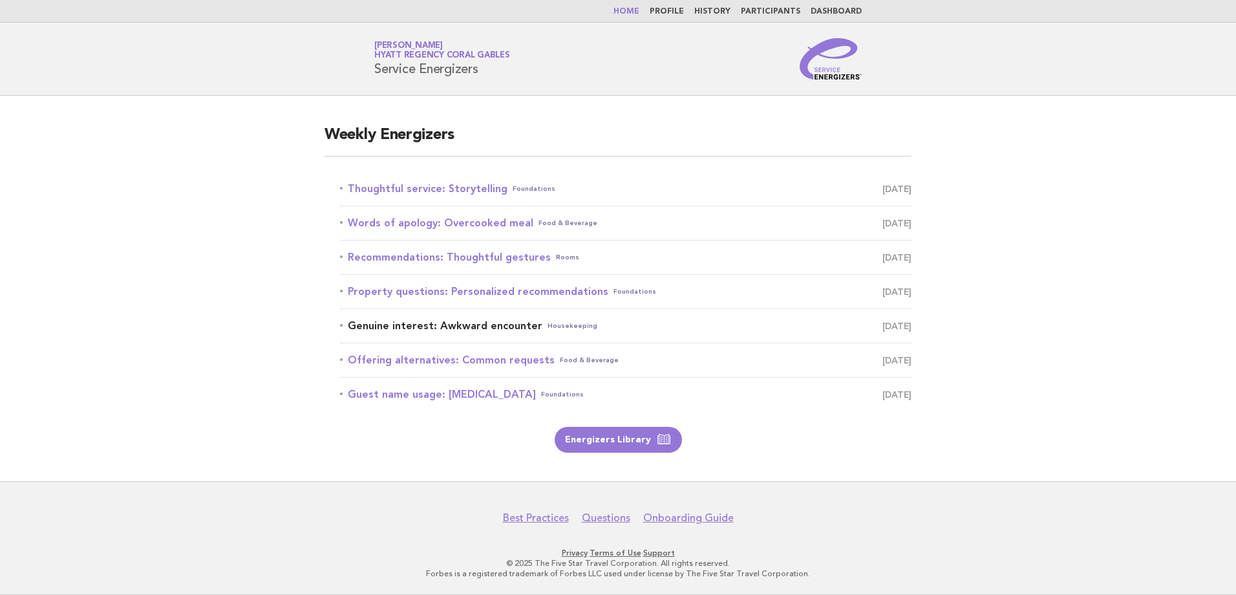
click at [484, 323] on link "Genuine interest: Awkward encounter Housekeeping August 19" at bounding box center [625, 326] width 571 height 18
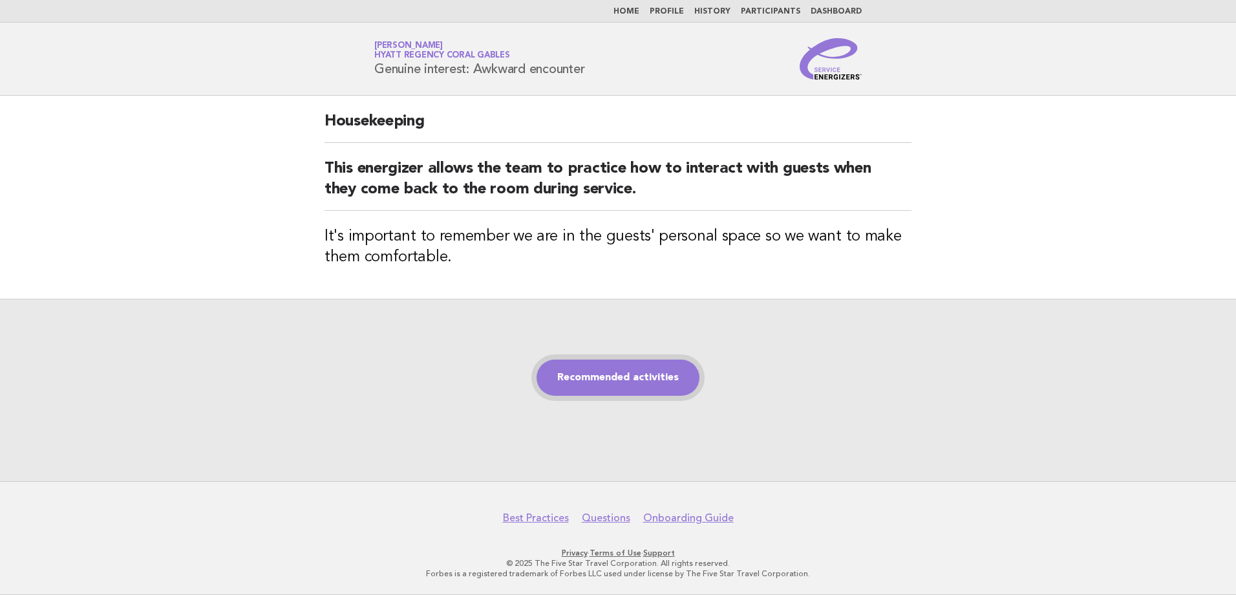
click at [619, 394] on link "Recommended activities" at bounding box center [617, 377] width 163 height 36
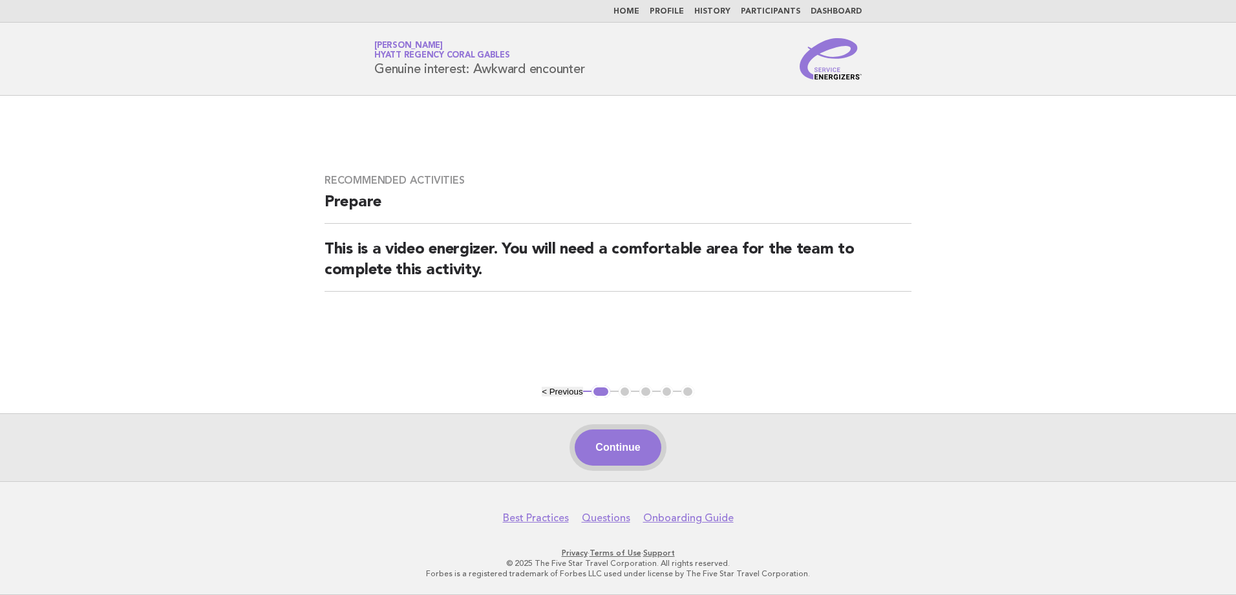
click at [637, 450] on button "Continue" at bounding box center [618, 447] width 86 height 36
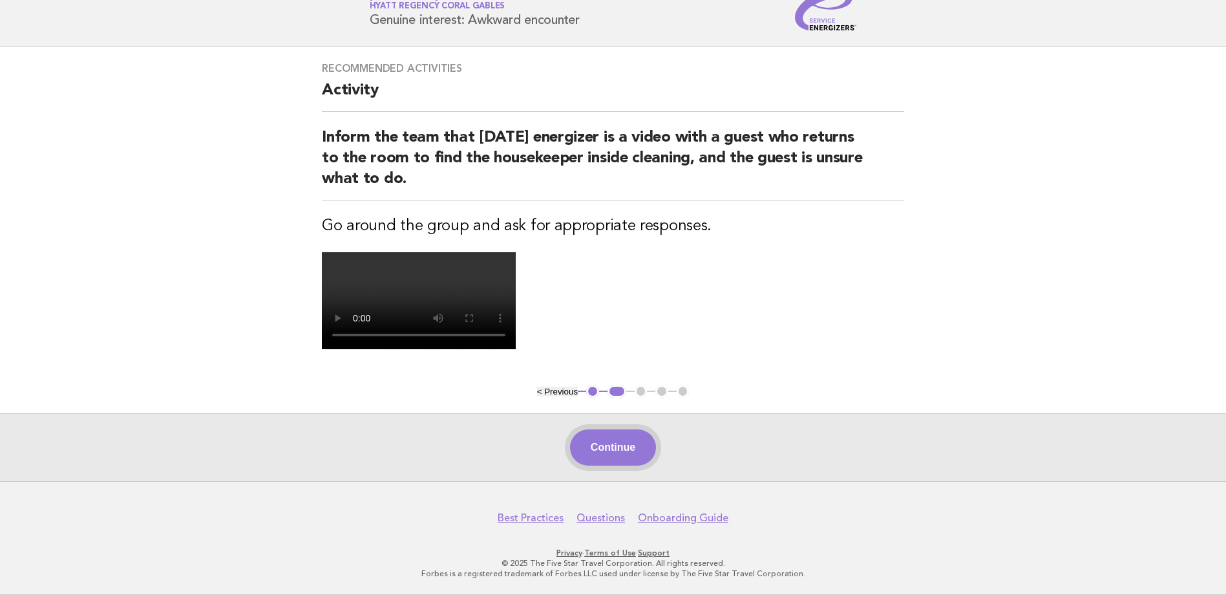
click at [634, 441] on button "Continue" at bounding box center [613, 447] width 86 height 36
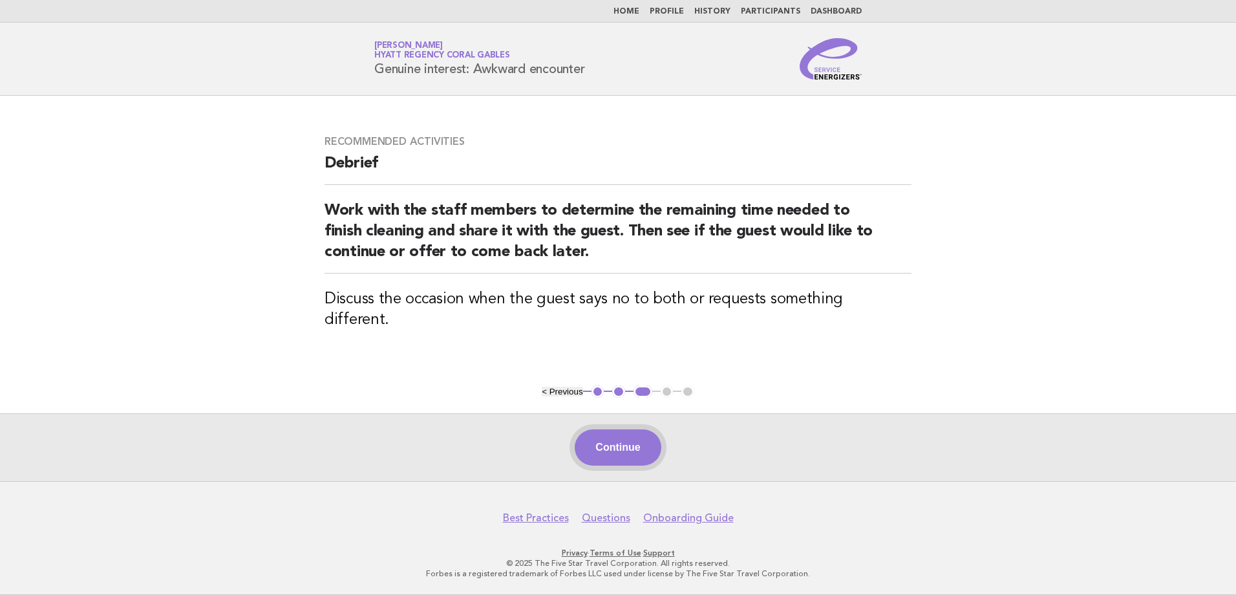
click at [586, 459] on button "Continue" at bounding box center [618, 447] width 86 height 36
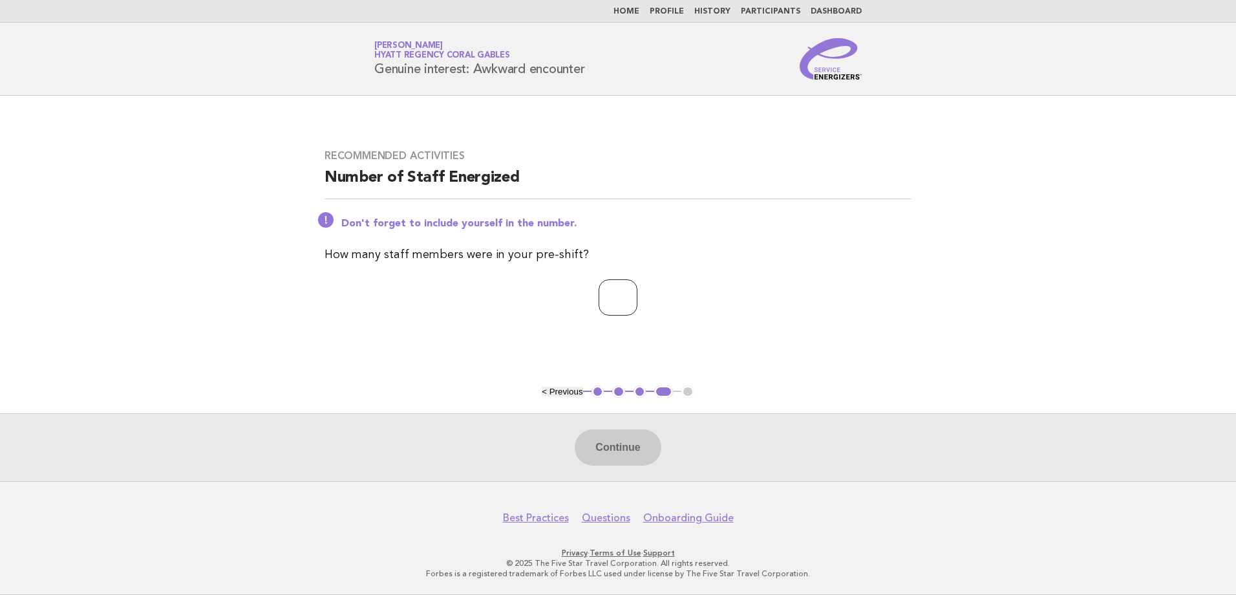
click at [637, 293] on input "*" at bounding box center [617, 297] width 39 height 36
type input "*"
click at [637, 293] on input "*" at bounding box center [617, 297] width 39 height 36
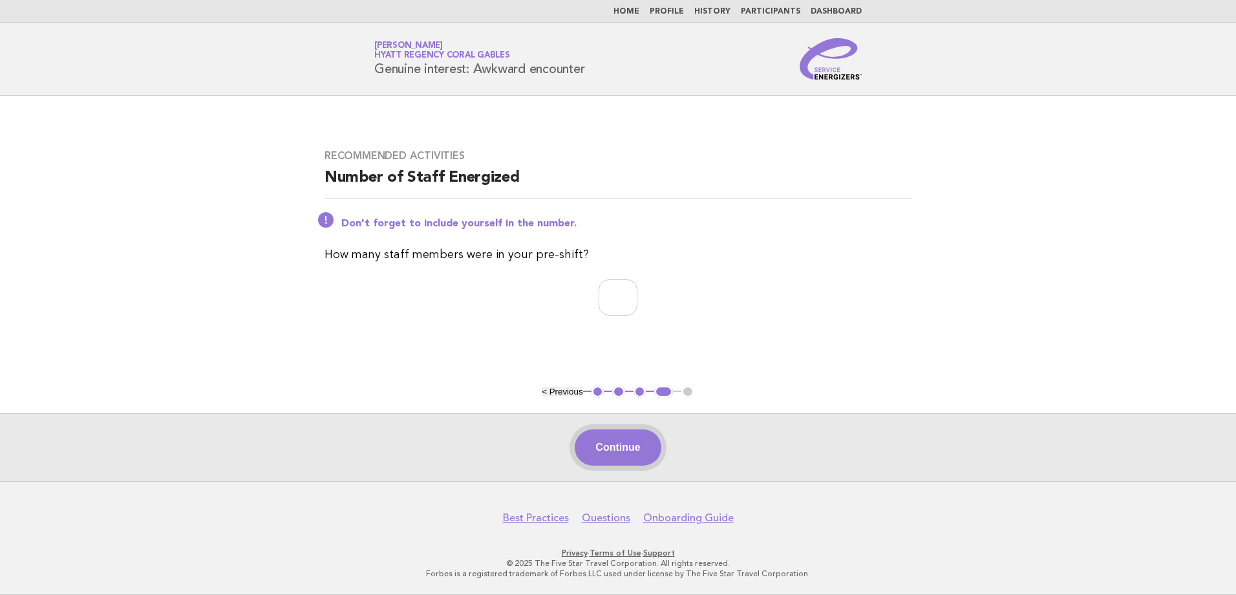
click at [639, 450] on button "Continue" at bounding box center [618, 447] width 86 height 36
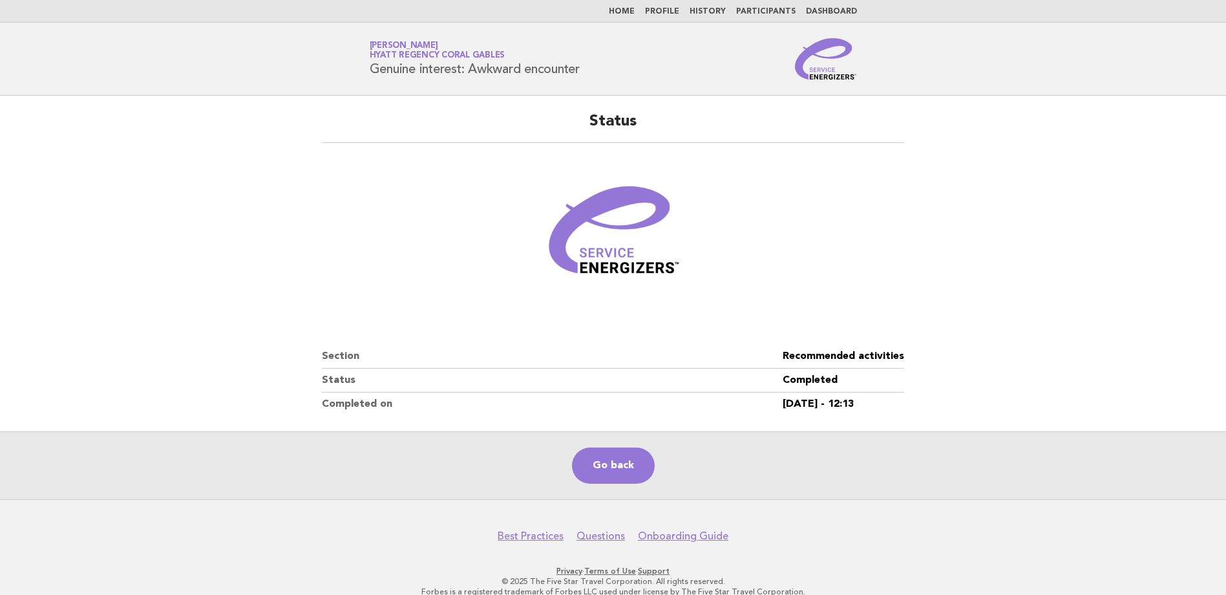
click at [631, 16] on link "Home" at bounding box center [622, 12] width 26 height 8
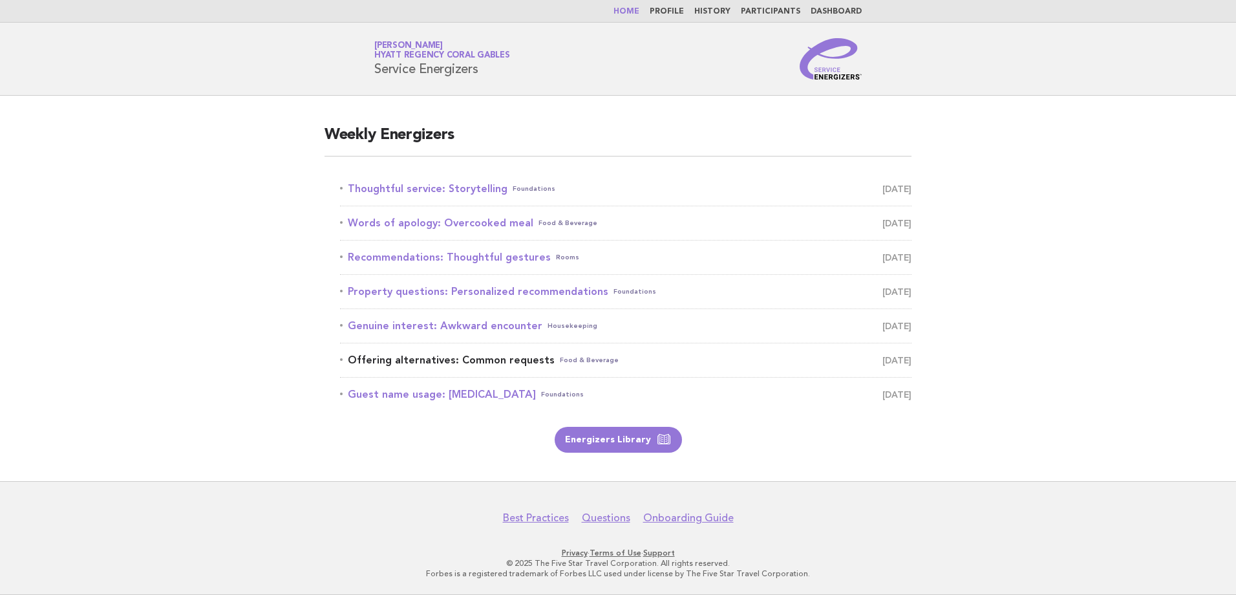
click at [507, 361] on link "Offering alternatives: Common requests Food & Beverage August 20" at bounding box center [625, 360] width 571 height 18
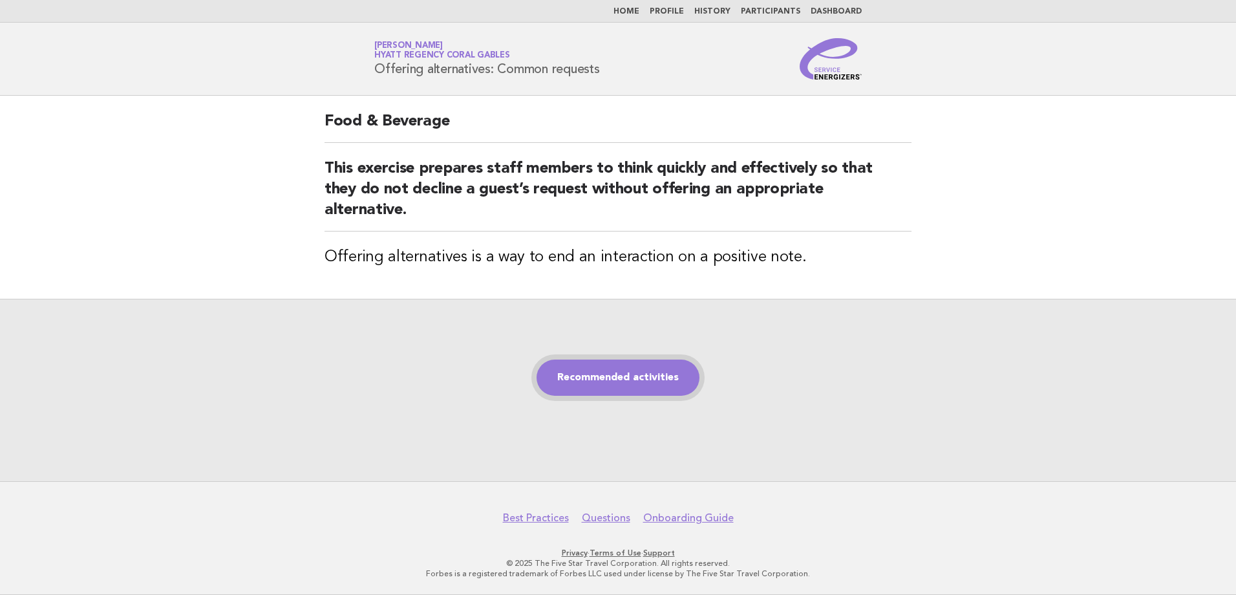
click at [556, 363] on link "Recommended activities" at bounding box center [617, 377] width 163 height 36
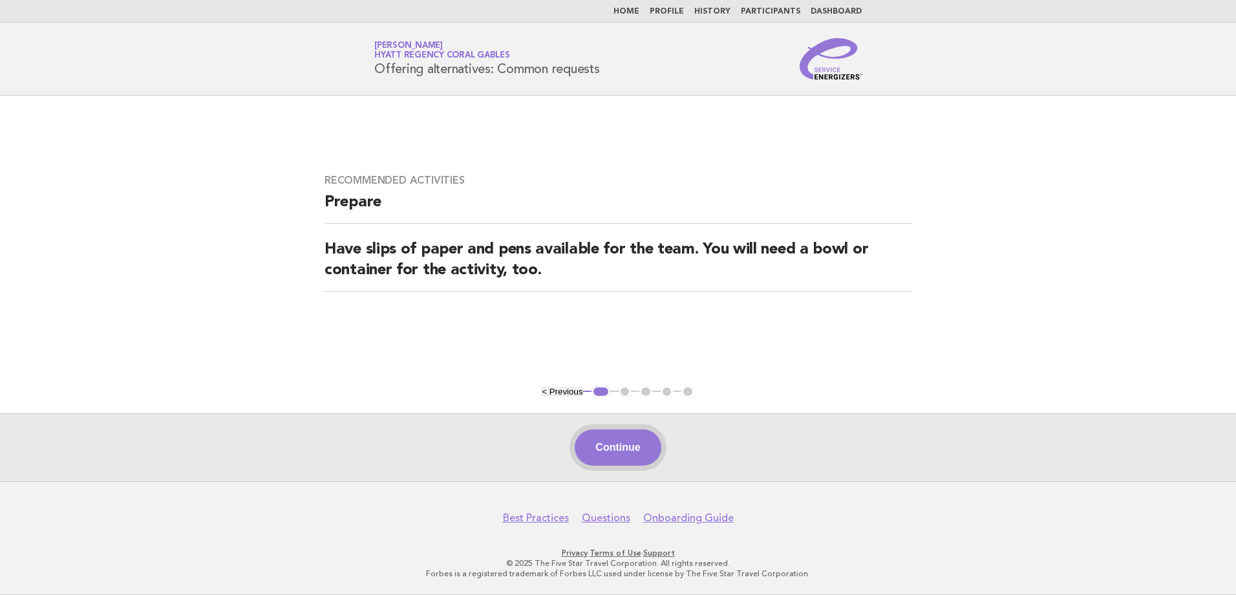
click at [632, 463] on button "Continue" at bounding box center [618, 447] width 86 height 36
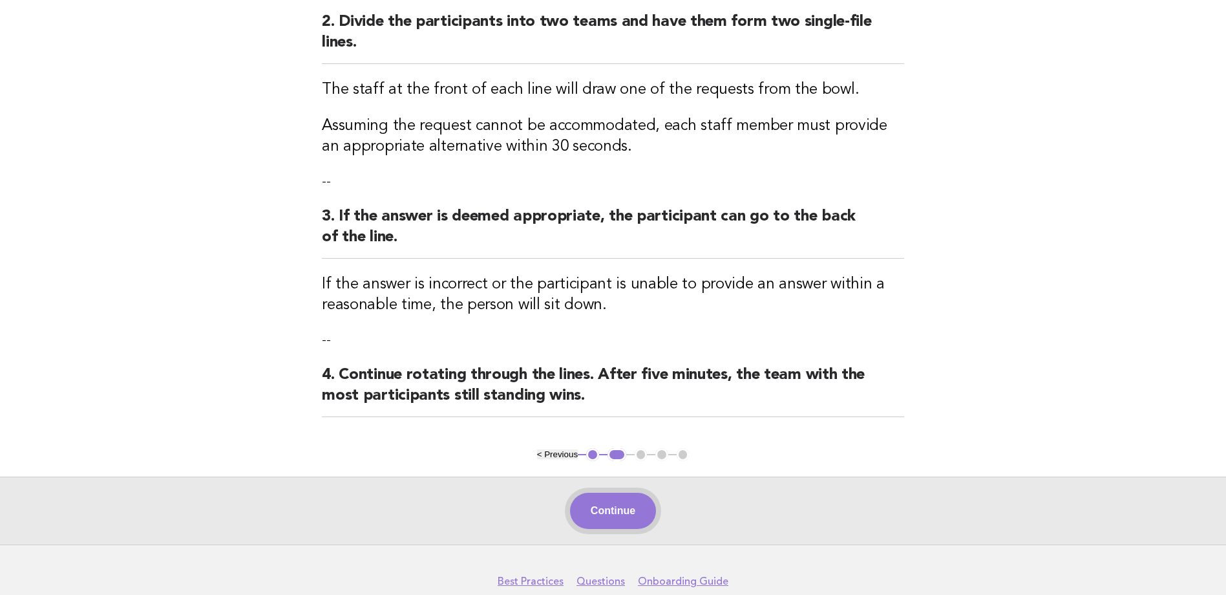
click at [604, 501] on button "Continue" at bounding box center [613, 510] width 86 height 36
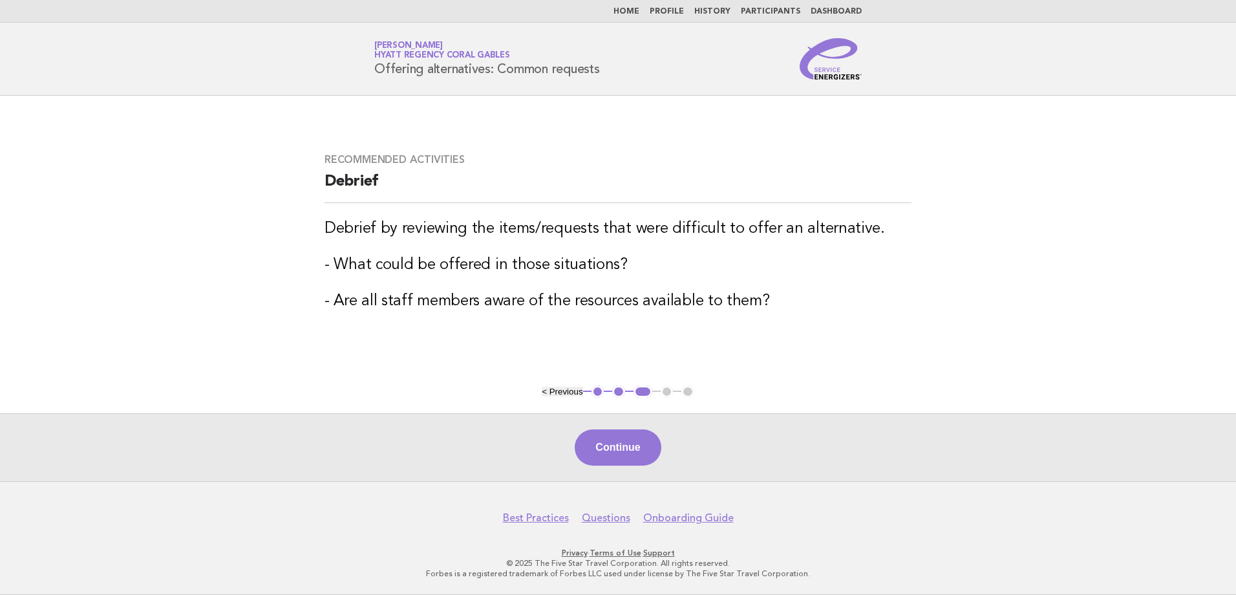
click at [597, 467] on div "Continue" at bounding box center [618, 447] width 1236 height 68
click at [608, 453] on button "Continue" at bounding box center [618, 447] width 86 height 36
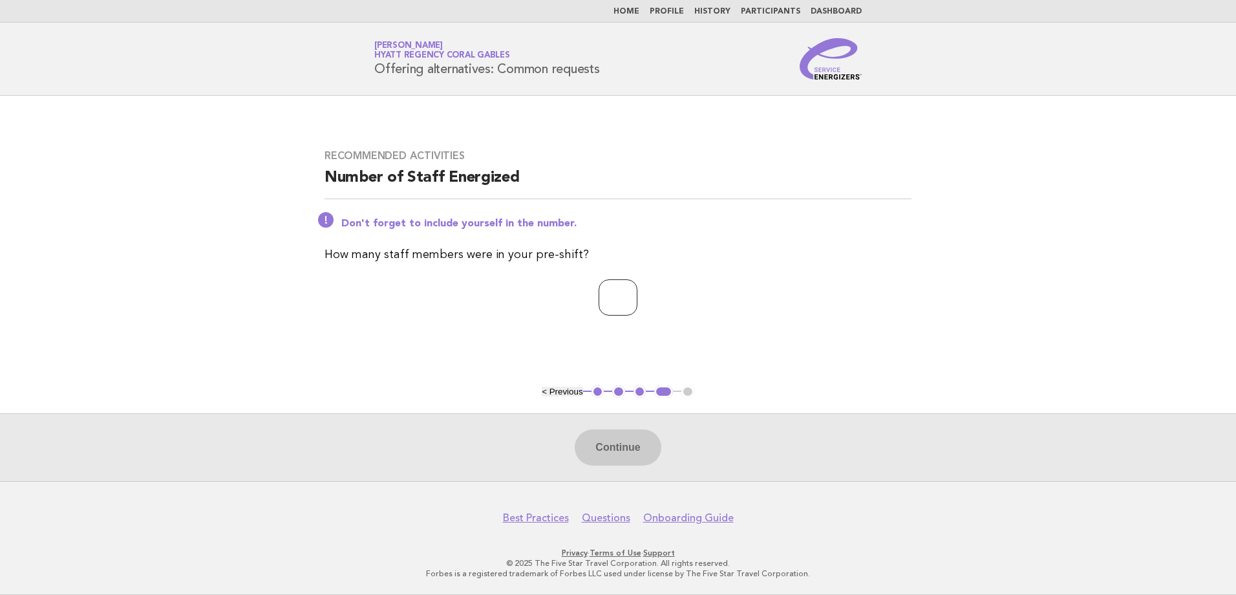
click at [637, 293] on input "*" at bounding box center [617, 297] width 39 height 36
type input "*"
click at [637, 293] on input "*" at bounding box center [617, 297] width 39 height 36
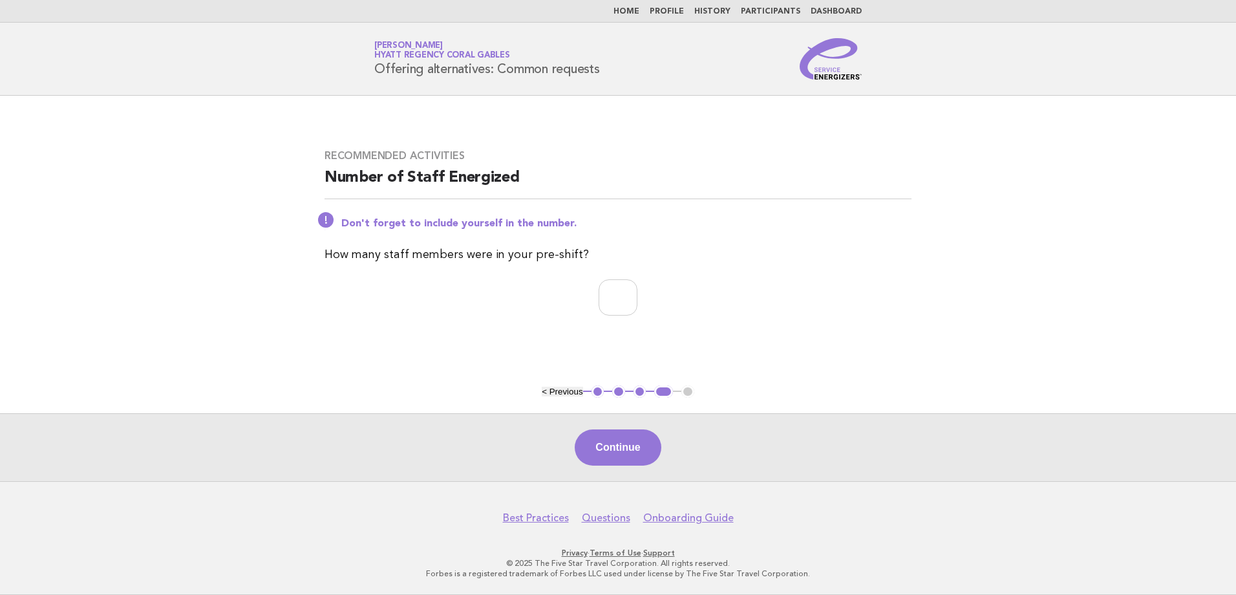
drag, startPoint x: 632, startPoint y: 430, endPoint x: 632, endPoint y: 438, distance: 7.1
click at [632, 431] on button "Continue" at bounding box center [618, 447] width 86 height 36
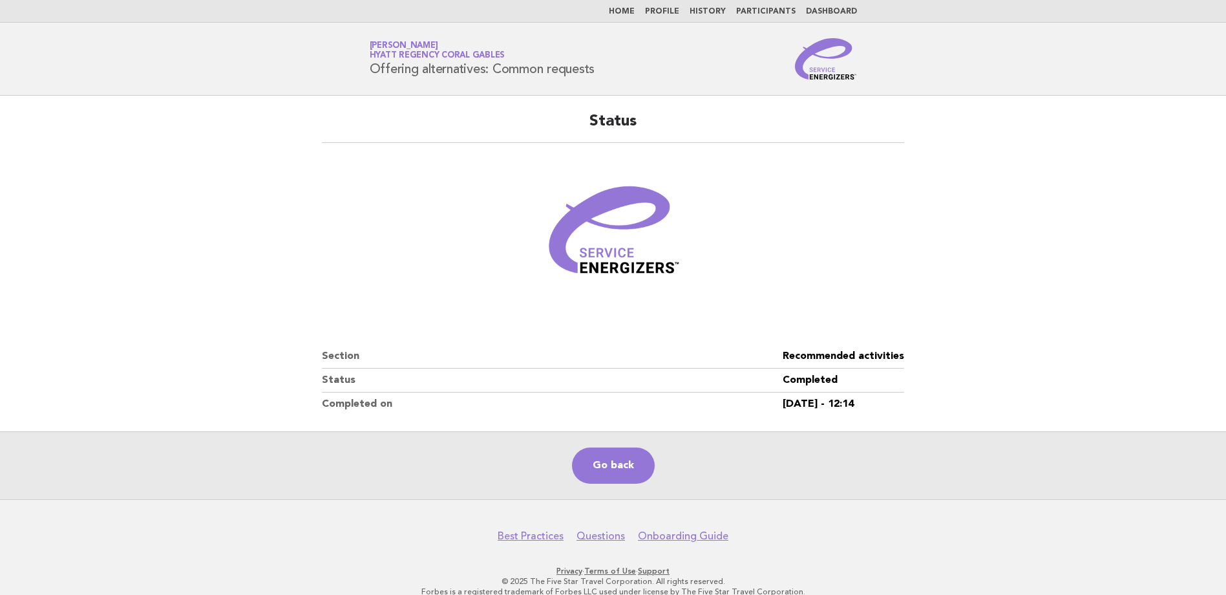
click at [633, 12] on link "Home" at bounding box center [622, 12] width 26 height 8
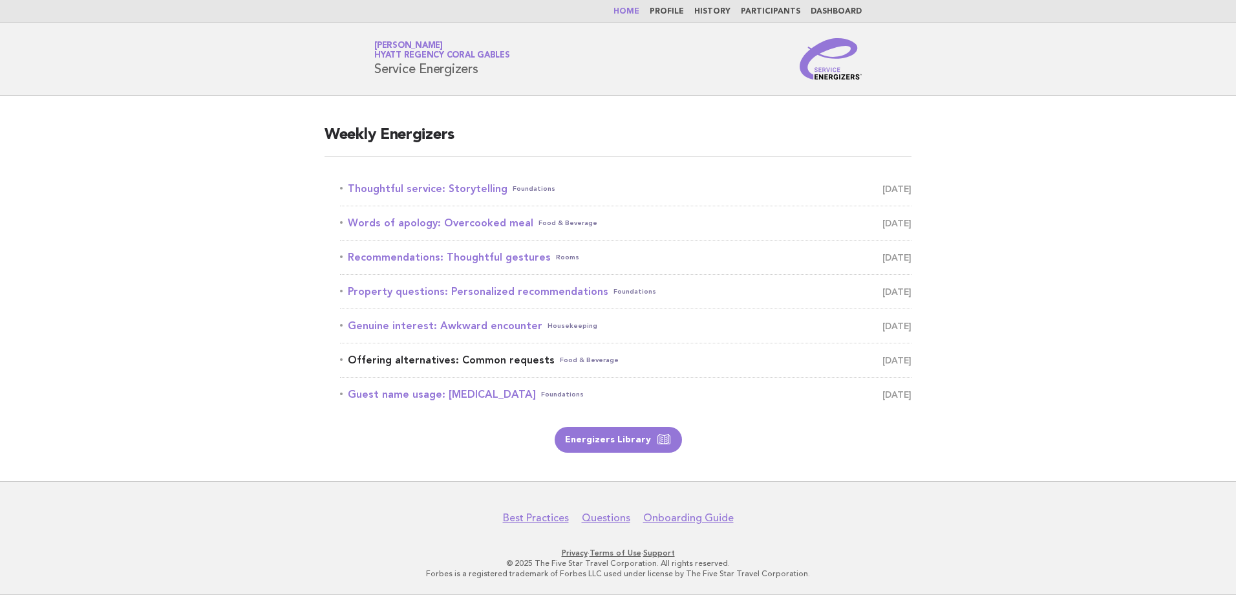
click at [524, 364] on link "Offering alternatives: Common requests Food & Beverage August 20" at bounding box center [625, 360] width 571 height 18
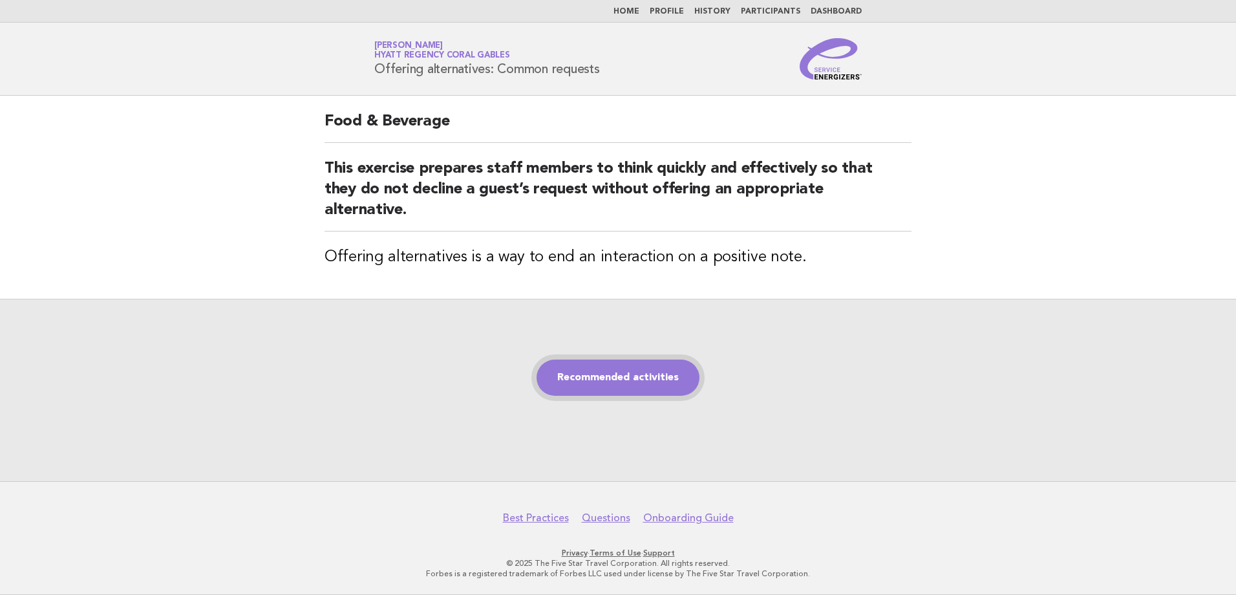
click at [622, 375] on link "Recommended activities" at bounding box center [617, 377] width 163 height 36
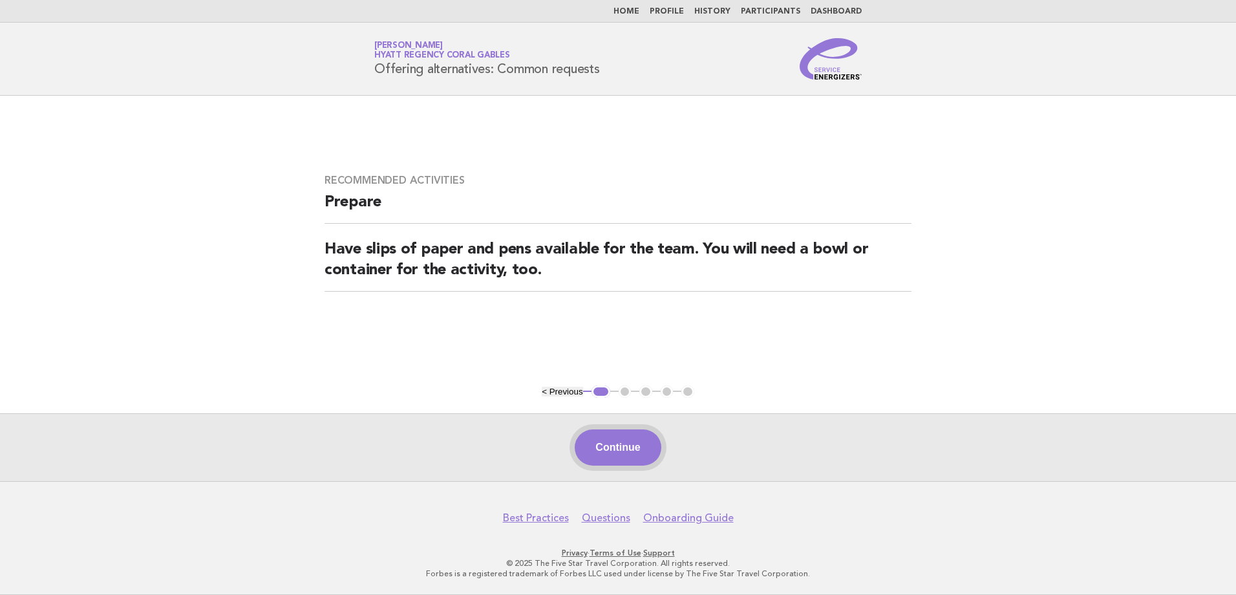
click at [639, 461] on button "Continue" at bounding box center [618, 447] width 86 height 36
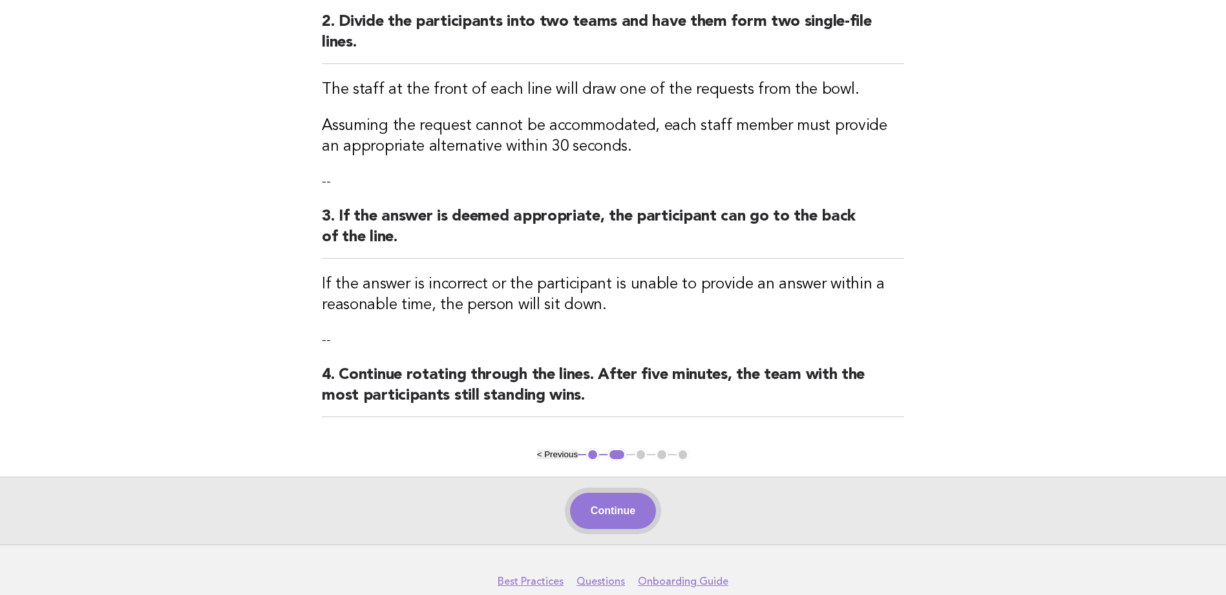
click at [622, 520] on button "Continue" at bounding box center [613, 510] width 86 height 36
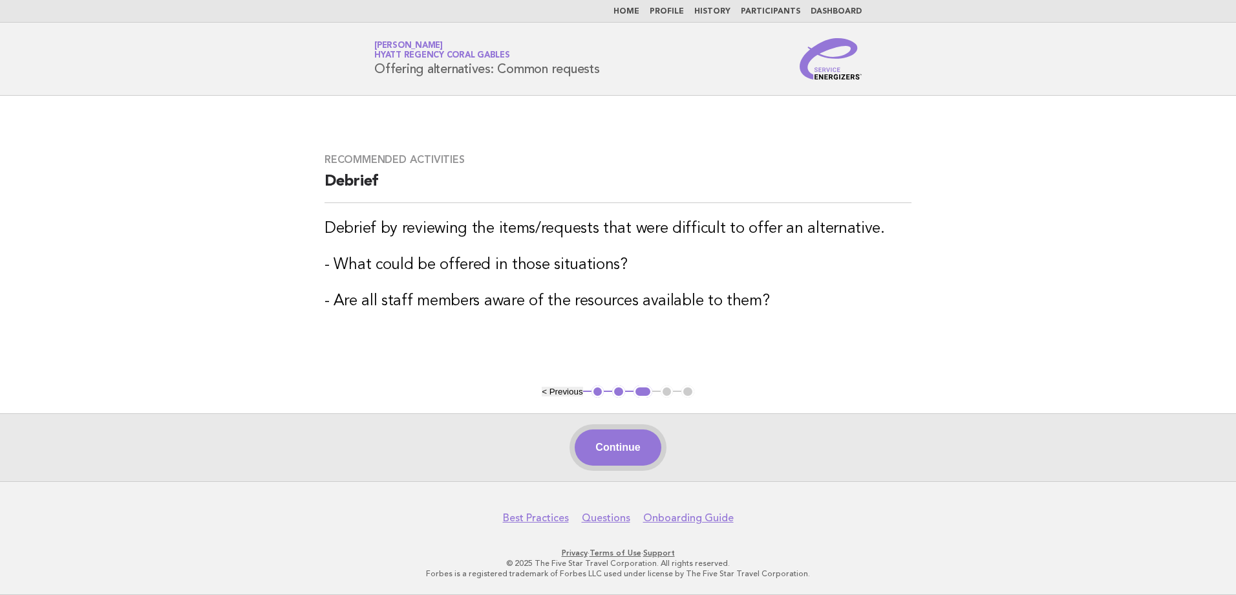
click at [622, 449] on button "Continue" at bounding box center [618, 447] width 86 height 36
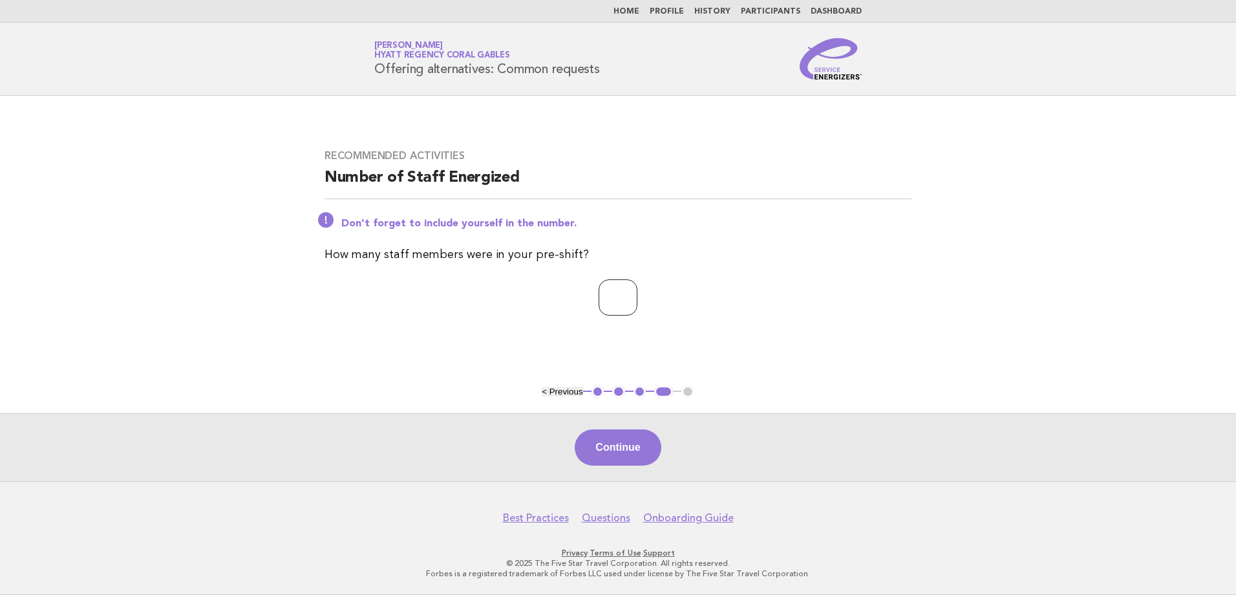
click at [637, 292] on input "*" at bounding box center [617, 297] width 39 height 36
type input "*"
click at [637, 292] on input "*" at bounding box center [617, 297] width 39 height 36
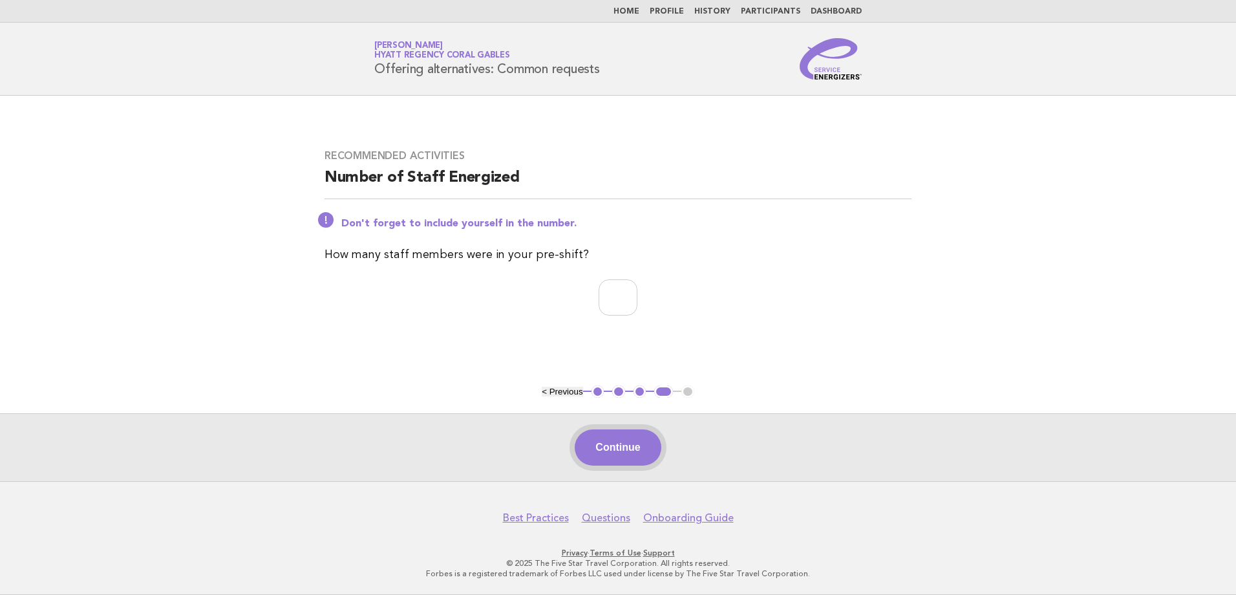
click at [612, 442] on button "Continue" at bounding box center [618, 447] width 86 height 36
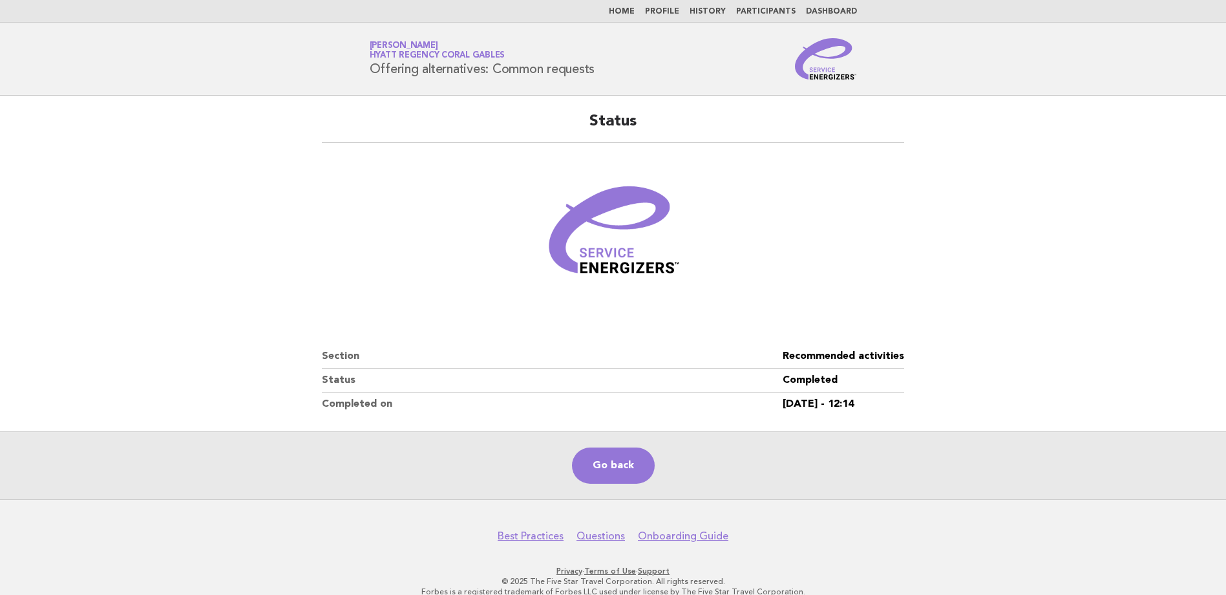
click at [635, 6] on li "Home" at bounding box center [622, 11] width 26 height 10
click at [635, 11] on link "Home" at bounding box center [622, 12] width 26 height 8
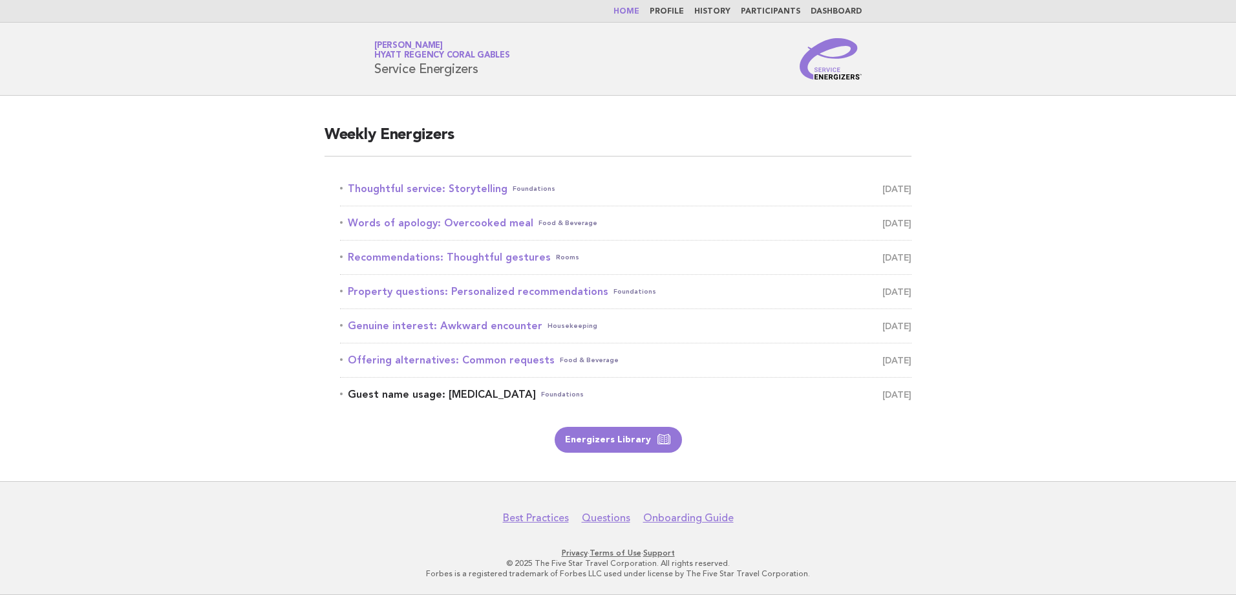
click at [505, 397] on link "Guest name usage: Group therapy Foundations August 21" at bounding box center [625, 394] width 571 height 18
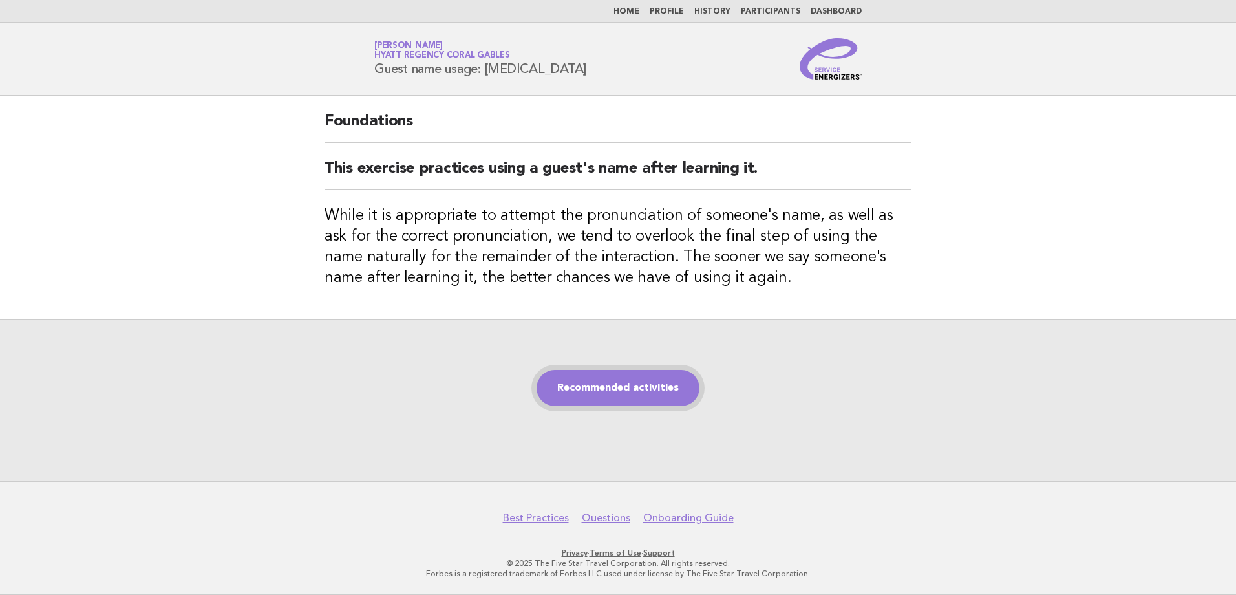
click at [653, 378] on link "Recommended activities" at bounding box center [617, 388] width 163 height 36
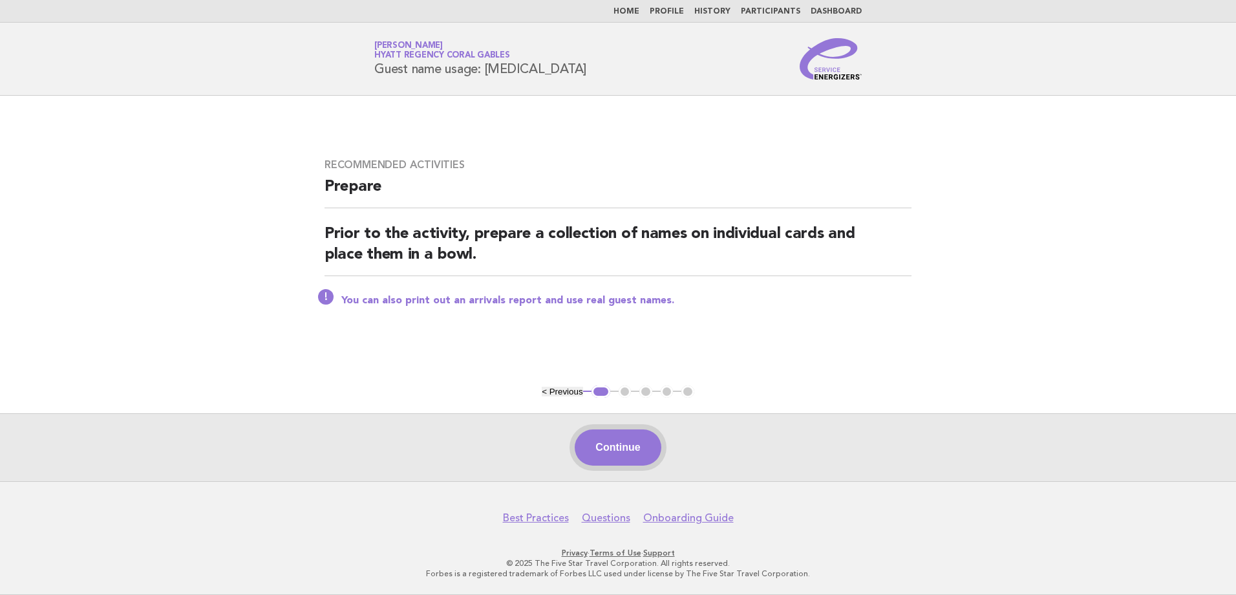
click at [629, 453] on button "Continue" at bounding box center [618, 447] width 86 height 36
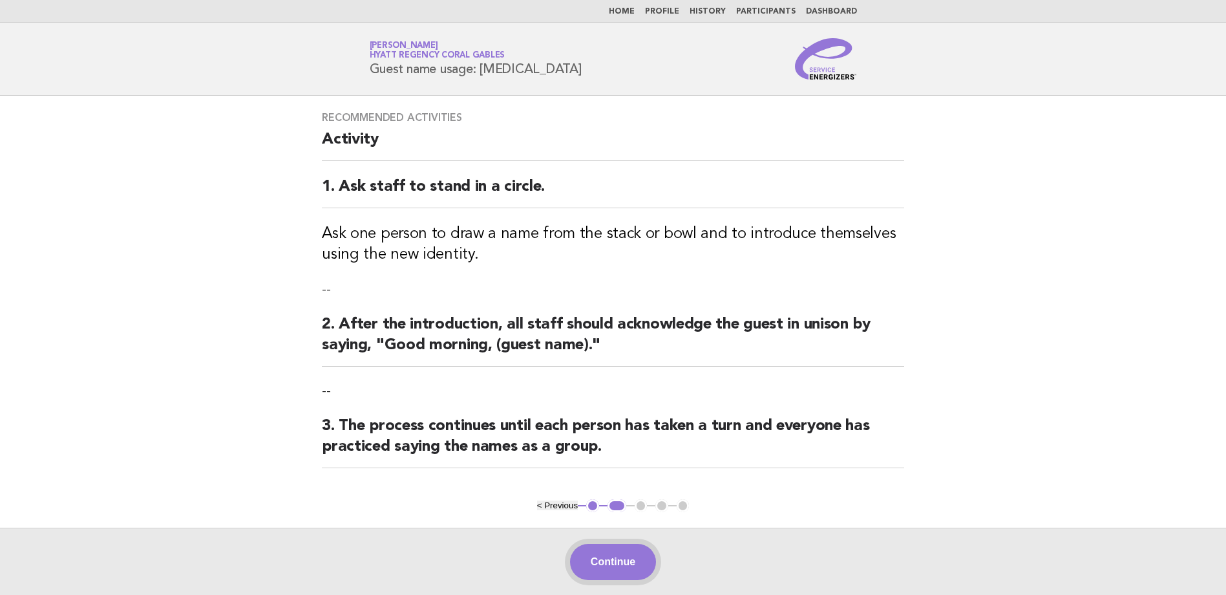
click at [602, 553] on button "Continue" at bounding box center [613, 562] width 86 height 36
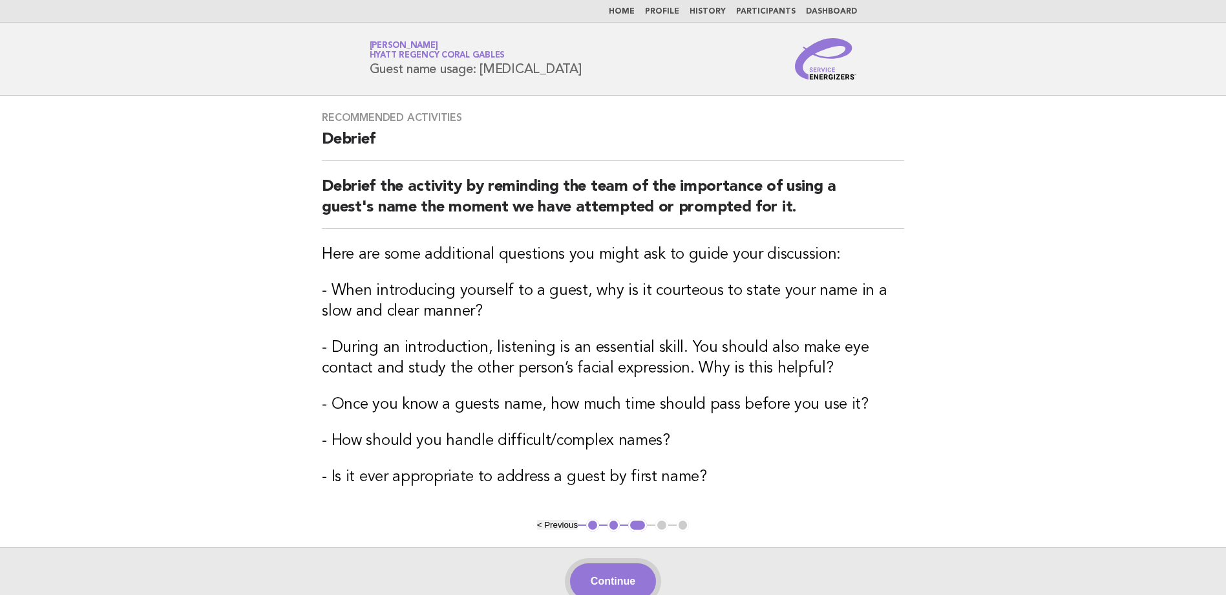
click at [609, 576] on button "Continue" at bounding box center [613, 581] width 86 height 36
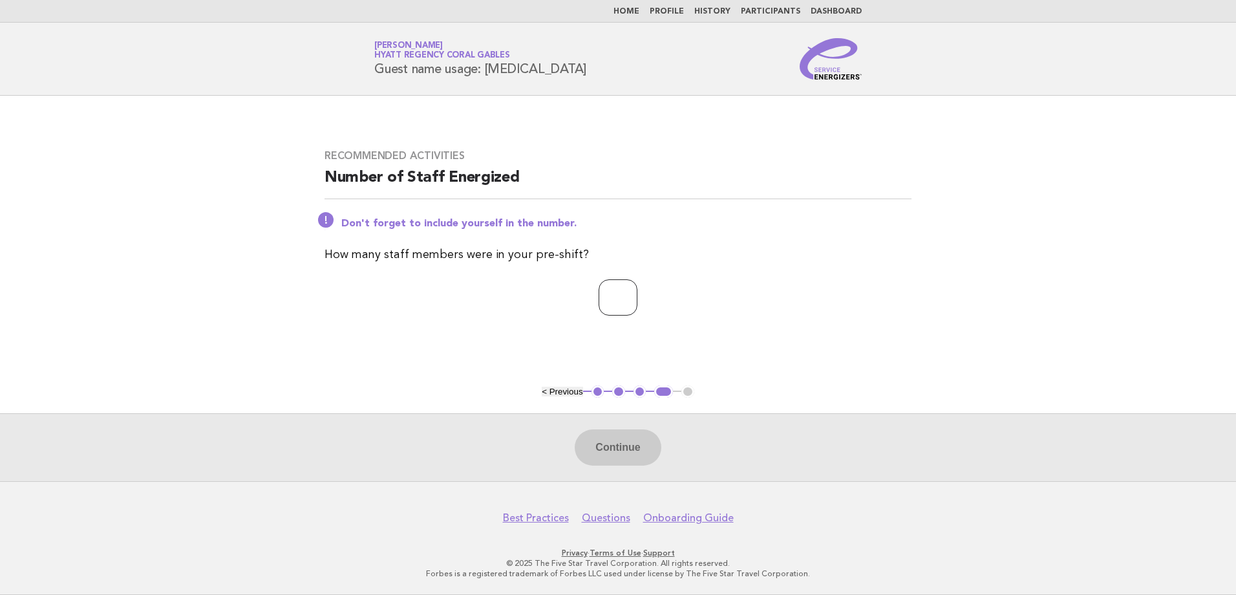
click at [637, 294] on input "*" at bounding box center [617, 297] width 39 height 36
type input "*"
click at [637, 294] on input "*" at bounding box center [617, 297] width 39 height 36
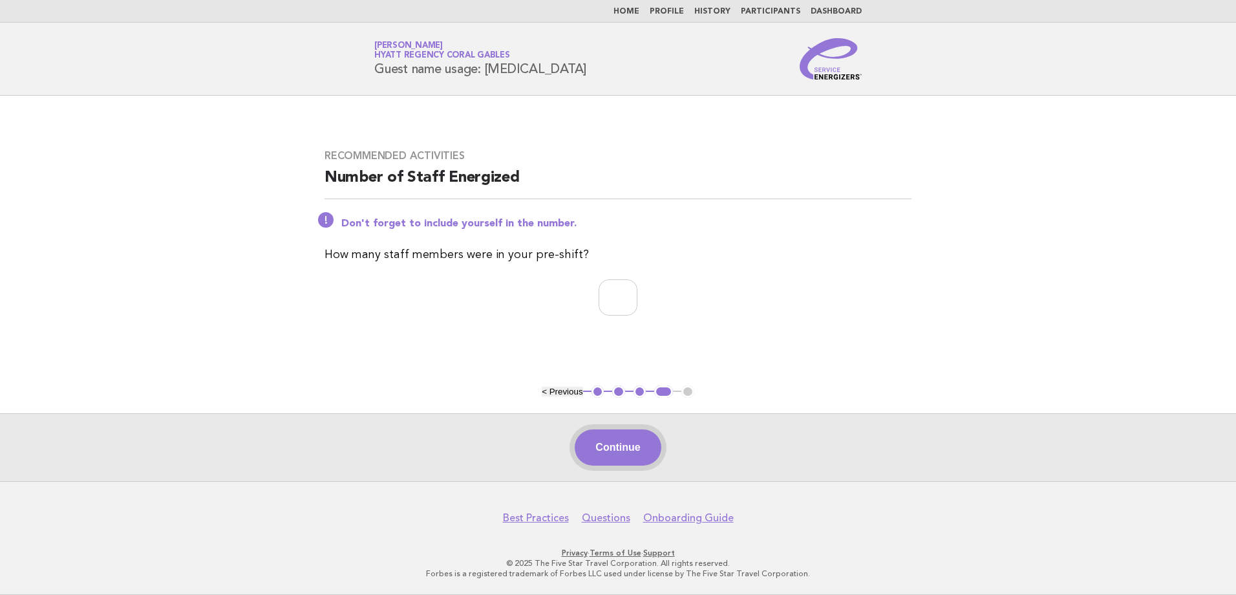
click at [626, 441] on button "Continue" at bounding box center [618, 447] width 86 height 36
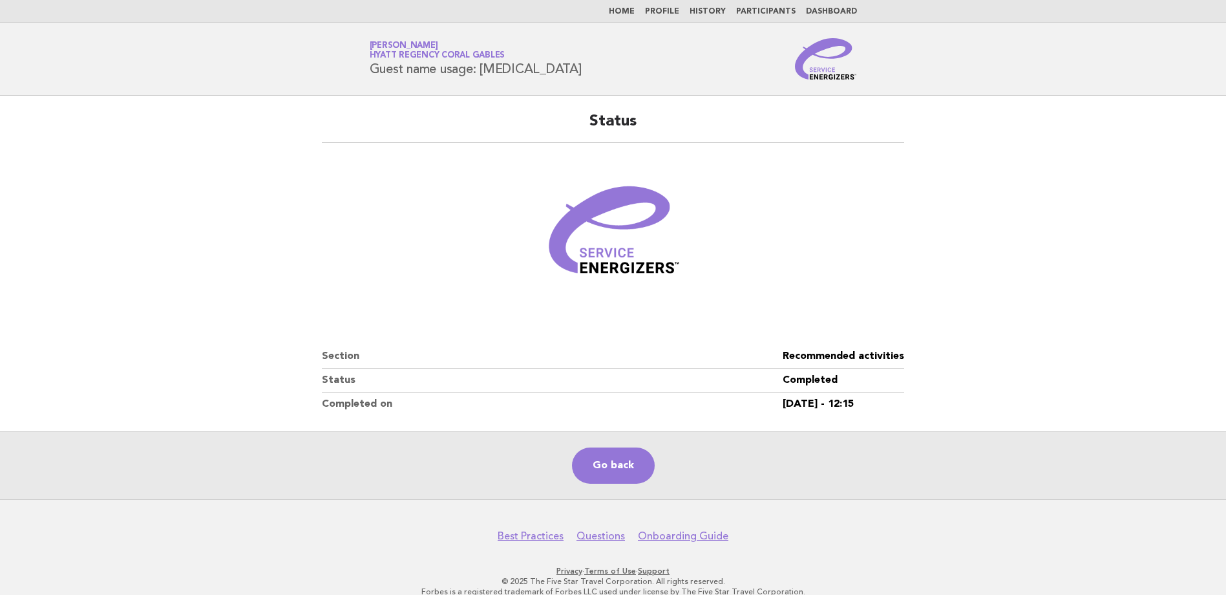
click at [635, 9] on link "Home" at bounding box center [622, 12] width 26 height 8
